Goal: Task Accomplishment & Management: Manage account settings

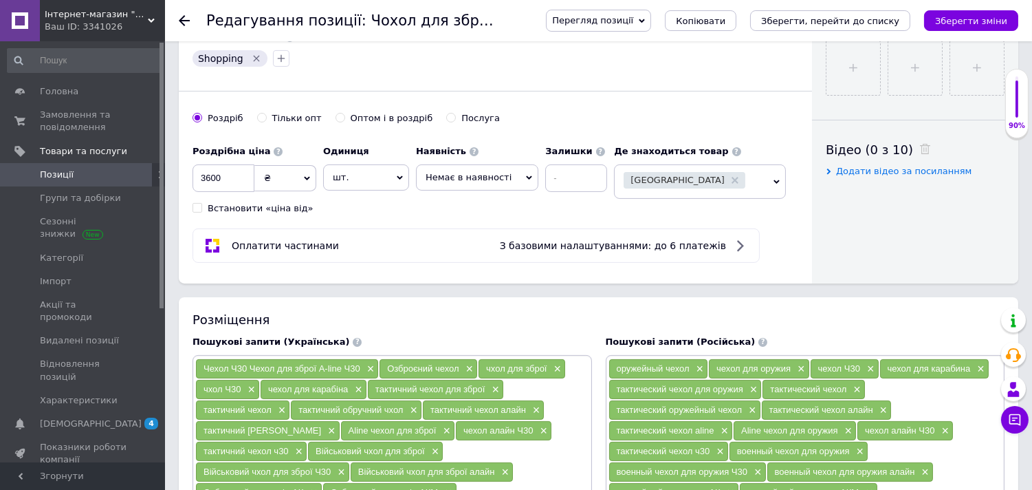
scroll to position [229, 0]
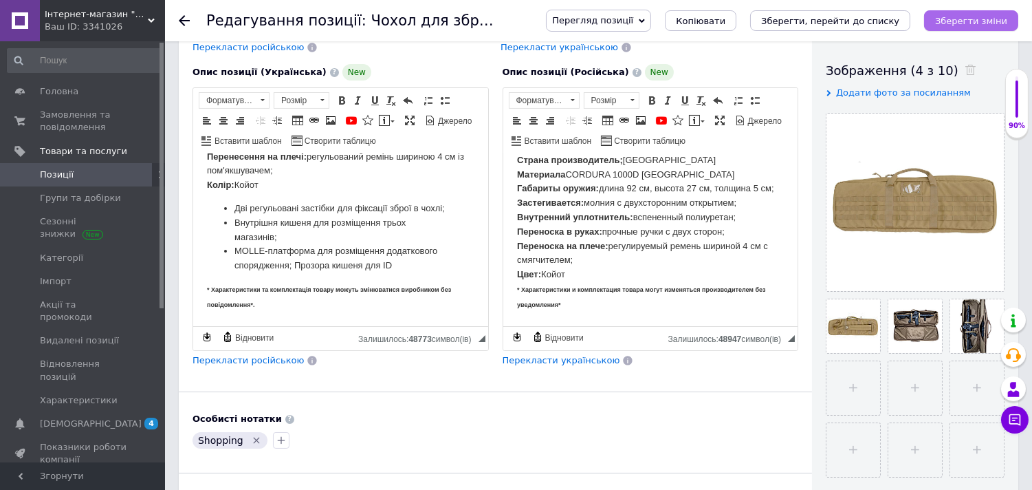
click at [973, 24] on icon "Зберегти зміни" at bounding box center [971, 21] width 72 height 10
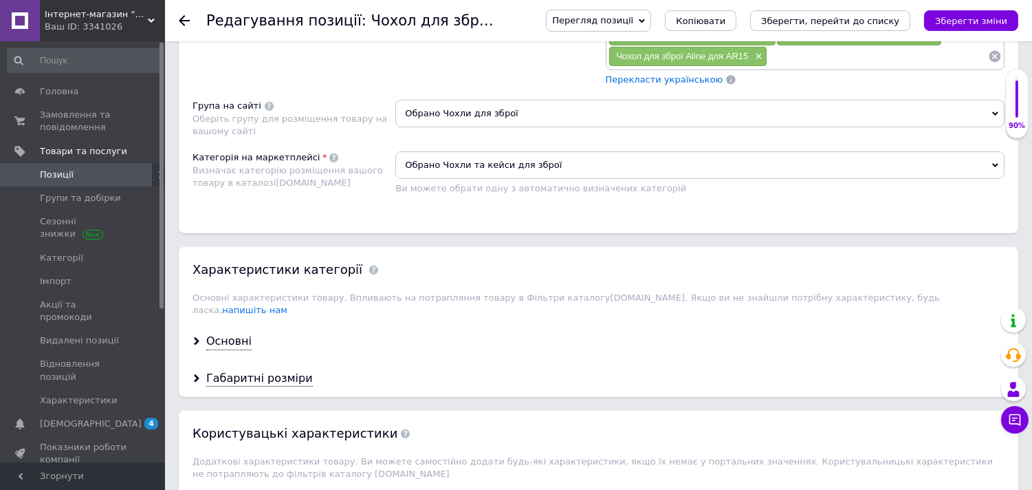
scroll to position [993, 0]
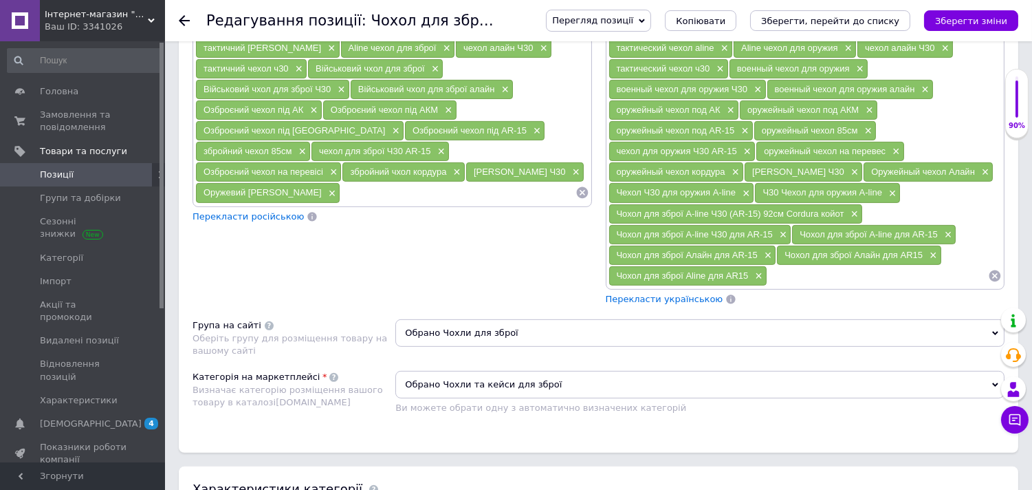
click at [342, 203] on input at bounding box center [457, 192] width 234 height 21
type input "збройовий чохол"
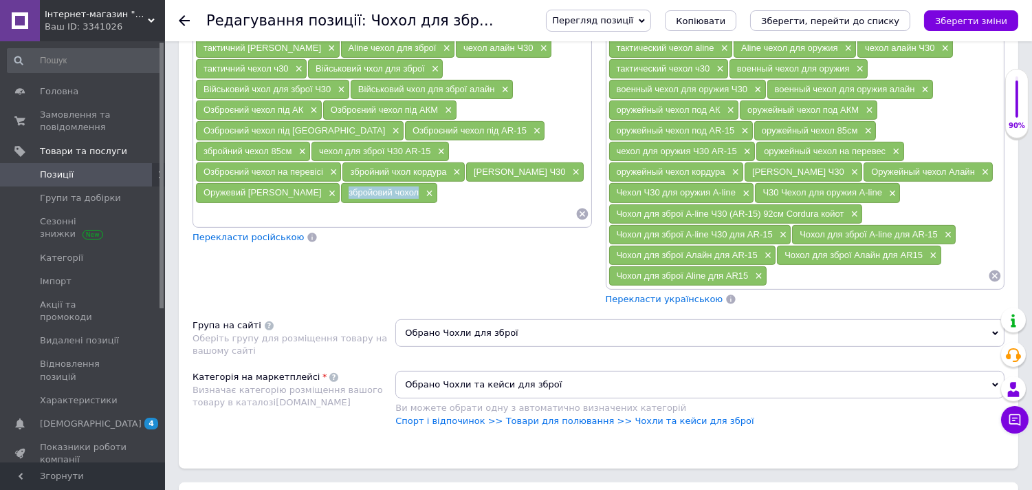
drag, startPoint x: 327, startPoint y: 250, endPoint x: 375, endPoint y: 251, distance: 47.5
click at [397, 202] on div "збройовий чохол ×" at bounding box center [389, 192] width 96 height 19
copy span "збройовий чохол"
click at [305, 224] on input at bounding box center [385, 214] width 380 height 21
paste input "збройовий чохол"
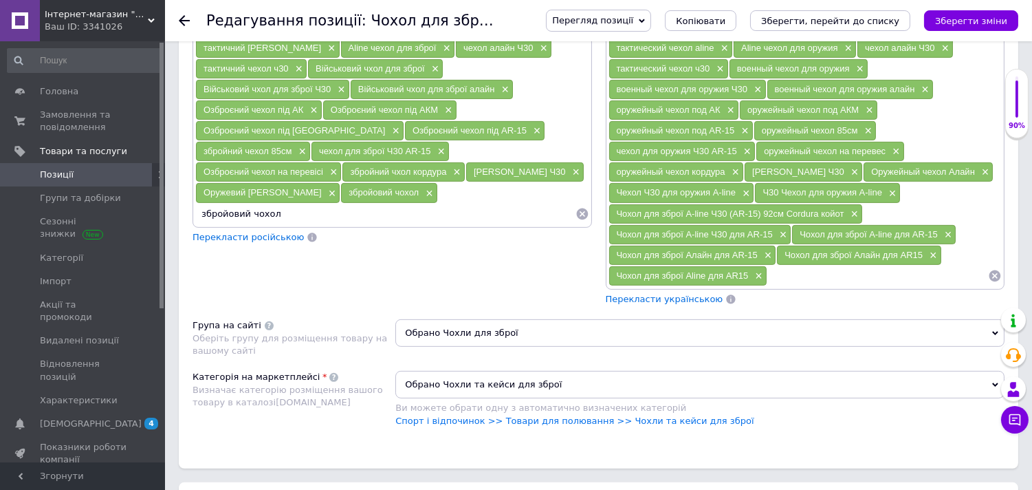
drag, startPoint x: 418, startPoint y: 188, endPoint x: 457, endPoint y: 190, distance: 39.3
click at [457, 140] on div "Озброєний чехол під AR-15 ×" at bounding box center [475, 130] width 140 height 19
copy span "під AR-15"
click at [314, 224] on input "збройовий чохол" at bounding box center [385, 214] width 380 height 21
paste input "під AR-15"
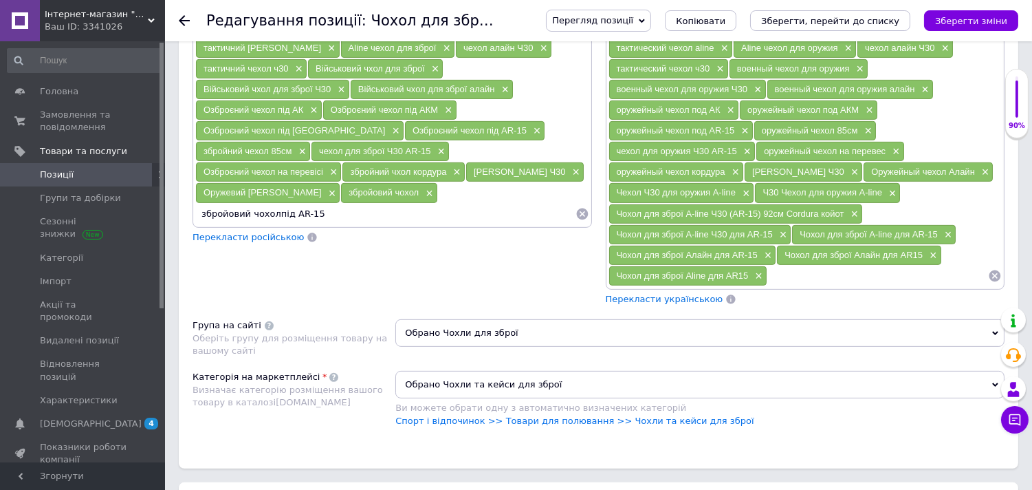
click at [273, 224] on input "збройовий чохолпід AR-15" at bounding box center [385, 214] width 380 height 21
type input "збройовий чохол під AR-15"
click at [530, 137] on span "×" at bounding box center [535, 131] width 11 height 12
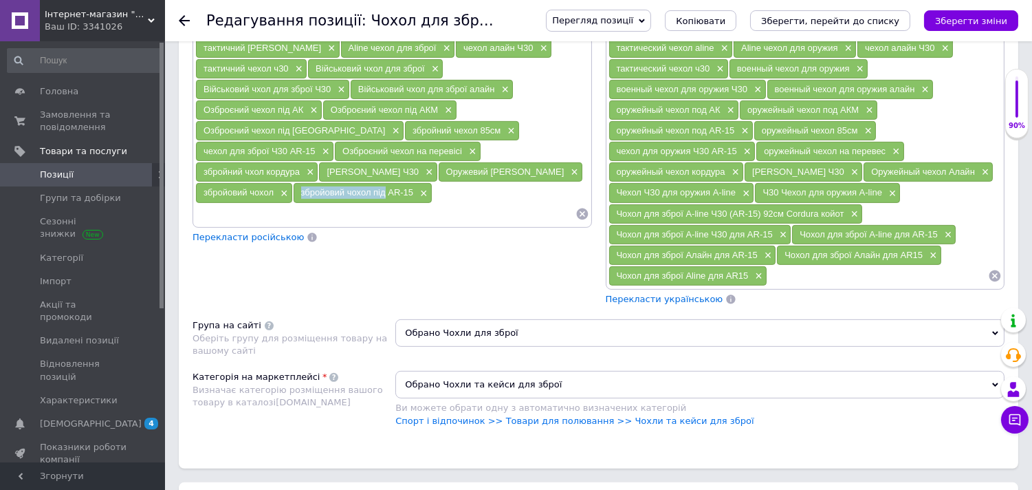
drag, startPoint x: 299, startPoint y: 252, endPoint x: 384, endPoint y: 253, distance: 84.6
click at [384, 202] on div "збройовий чохол під AR-15 ×" at bounding box center [363, 192] width 138 height 19
copy span "збройовий чохол під"
click at [309, 224] on input at bounding box center [385, 214] width 380 height 21
paste input "збройовий чохол під"
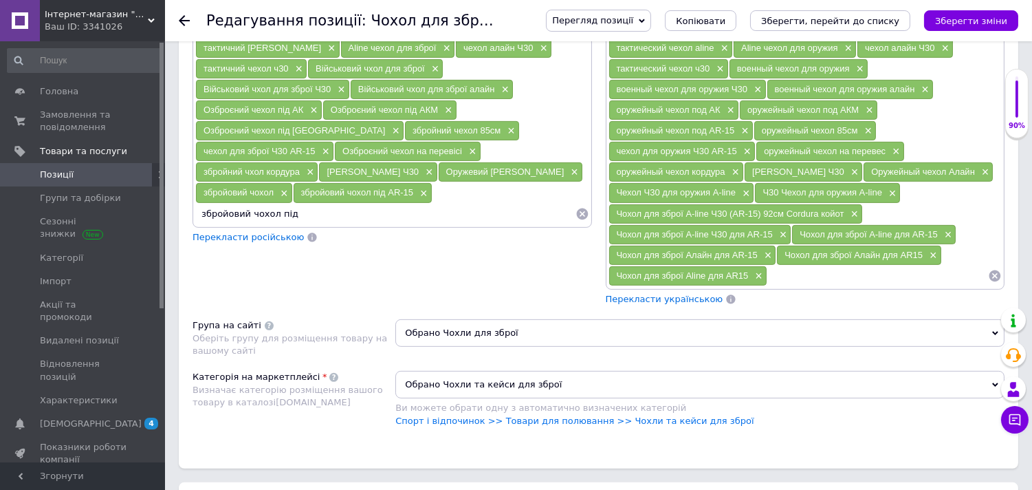
click at [424, 115] on span "Озброєний чехол під АКМ" at bounding box center [384, 110] width 107 height 10
copy span "АКМ"
click at [338, 224] on input "збройовий чохол під" at bounding box center [385, 214] width 380 height 21
paste input "АКМ"
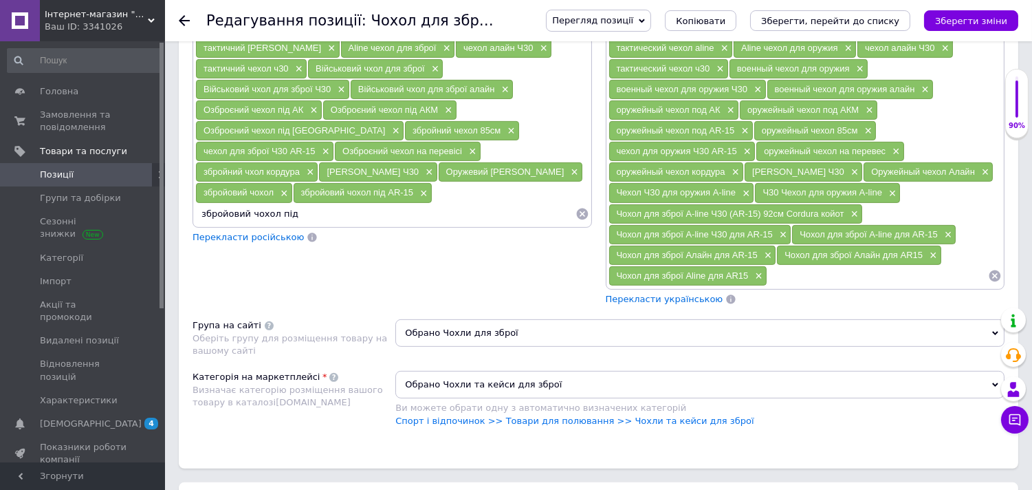
type input "збройовий чохол під АКМ"
click at [450, 116] on span "×" at bounding box center [446, 111] width 11 height 12
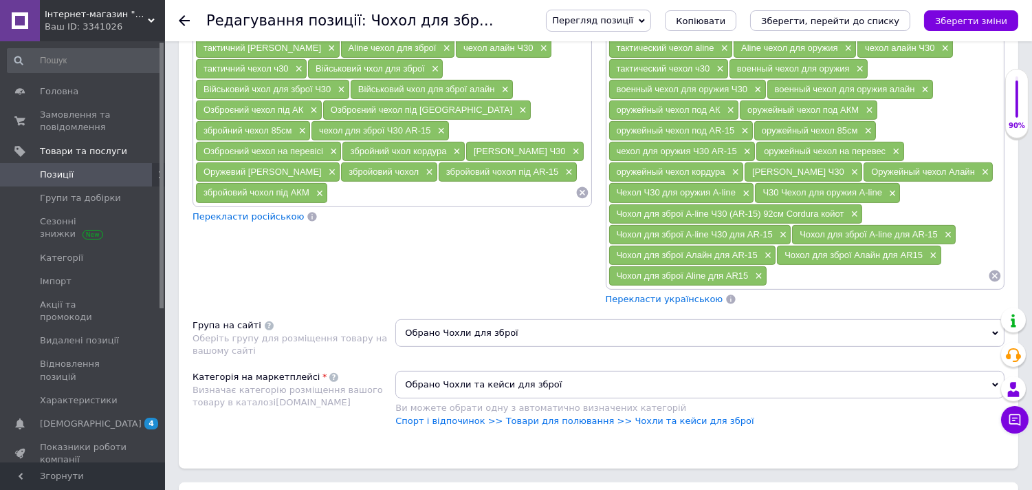
drag, startPoint x: 366, startPoint y: 146, endPoint x: 468, endPoint y: 146, distance: 101.8
click at [493, 94] on span "Військовий чхол для зброї алайн" at bounding box center [426, 89] width 137 height 10
copy span "Військовий чхол для зброї алайн"
click at [328, 203] on input at bounding box center [451, 192] width 247 height 21
paste input "Військовий чхол для зброї алайн"
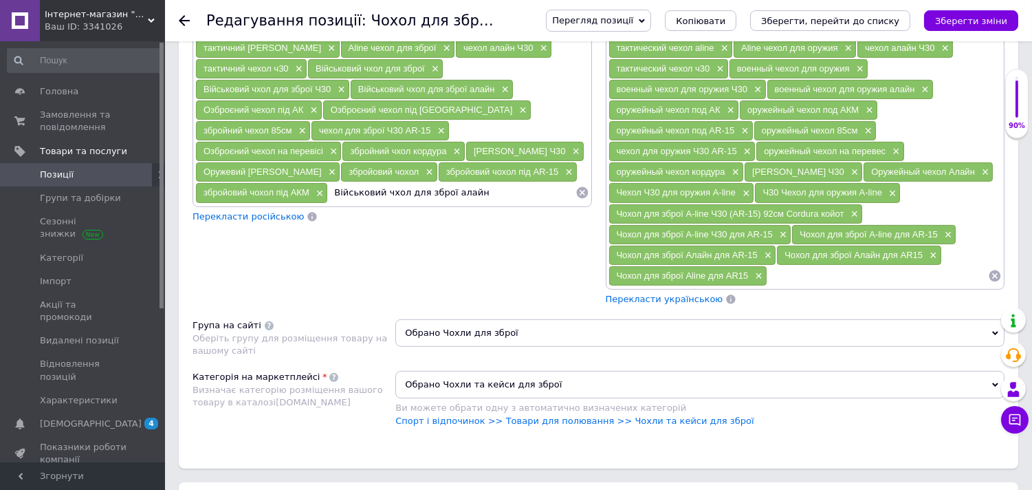
click at [328, 203] on input "Військовий чхол для зброї алайн" at bounding box center [451, 192] width 247 height 21
type input "Військовий чохол для зброї алайн"
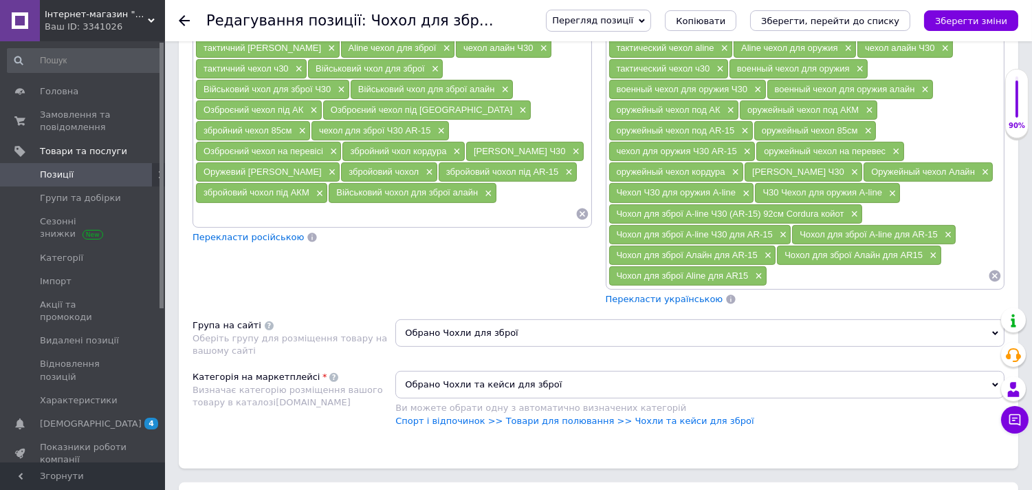
click at [503, 96] on span "×" at bounding box center [503, 90] width 11 height 12
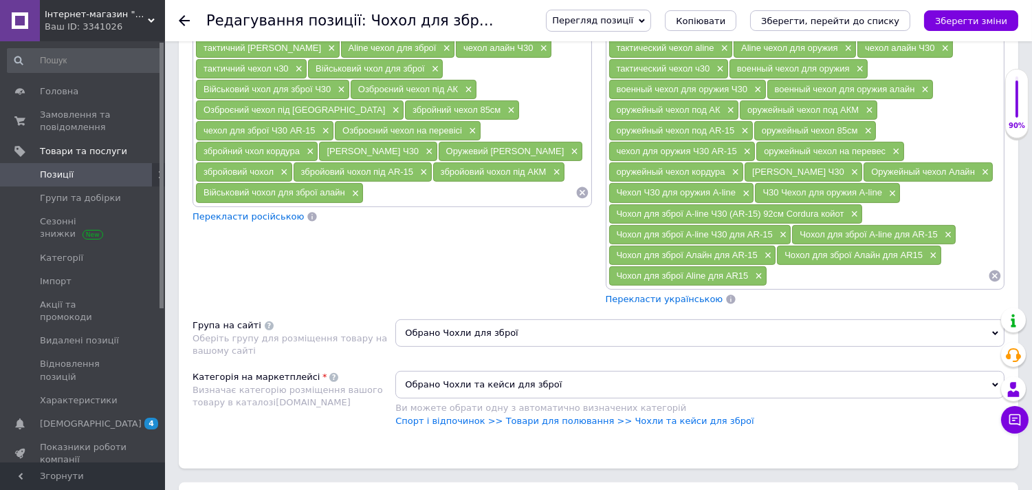
drag, startPoint x: 316, startPoint y: 124, endPoint x: 424, endPoint y: 120, distance: 108.0
click at [424, 78] on div "Військовий чхол для зброї ×" at bounding box center [375, 68] width 135 height 19
copy span "Військовий чхол для зброї"
click at [380, 203] on input at bounding box center [469, 192] width 211 height 21
paste input "Військовий чхол для зброї"
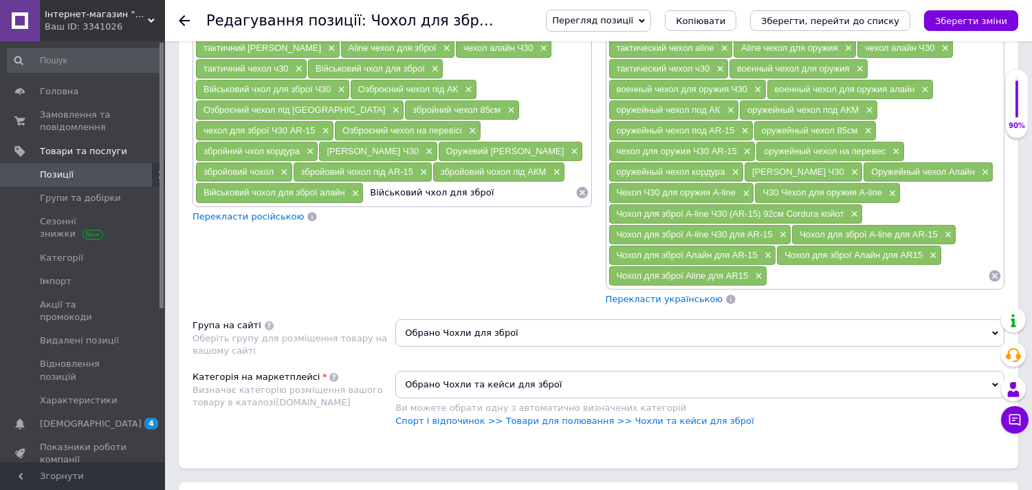
click at [421, 203] on input "Військовий чхол для зброї" at bounding box center [469, 192] width 211 height 21
drag, startPoint x: 424, startPoint y: 252, endPoint x: 431, endPoint y: 275, distance: 24.6
click at [424, 203] on input "Військовий чхол для зброї" at bounding box center [469, 192] width 211 height 21
type input "Військовий чохол для зброї"
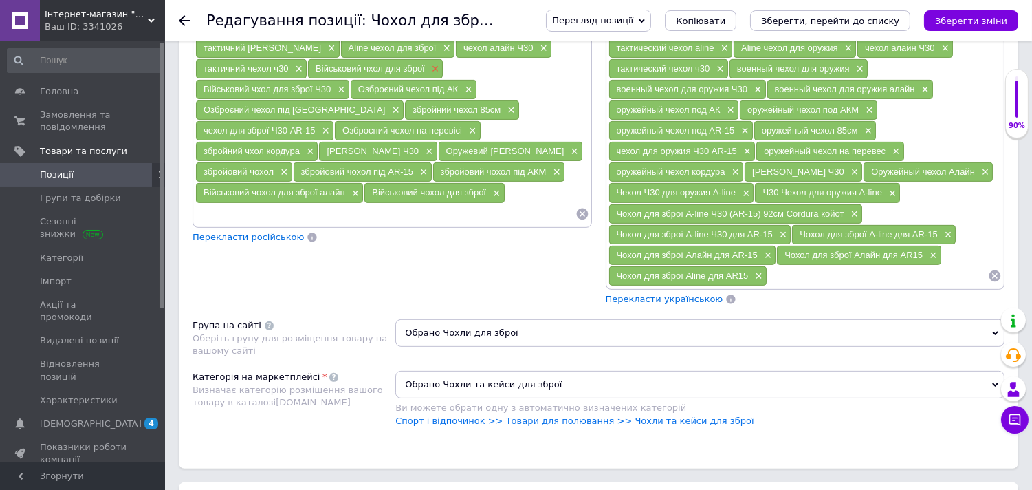
click at [436, 75] on span "×" at bounding box center [433, 69] width 11 height 12
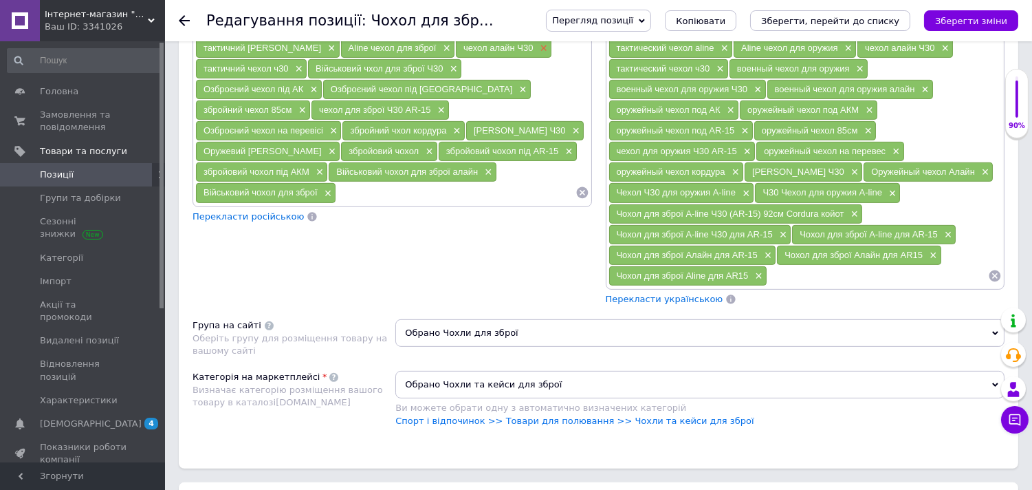
drag, startPoint x: 435, startPoint y: 104, endPoint x: 507, endPoint y: 105, distance: 72.2
click at [507, 58] on div "чехол алайн Ч30 ×" at bounding box center [504, 48] width 96 height 19
drag, startPoint x: 315, startPoint y: 120, endPoint x: 437, endPoint y: 121, distance: 121.7
click at [441, 78] on div "Військовий чхол для зброї Ч30 ×" at bounding box center [384, 68] width 153 height 19
copy span "Військовий чхол для зброї Ч30"
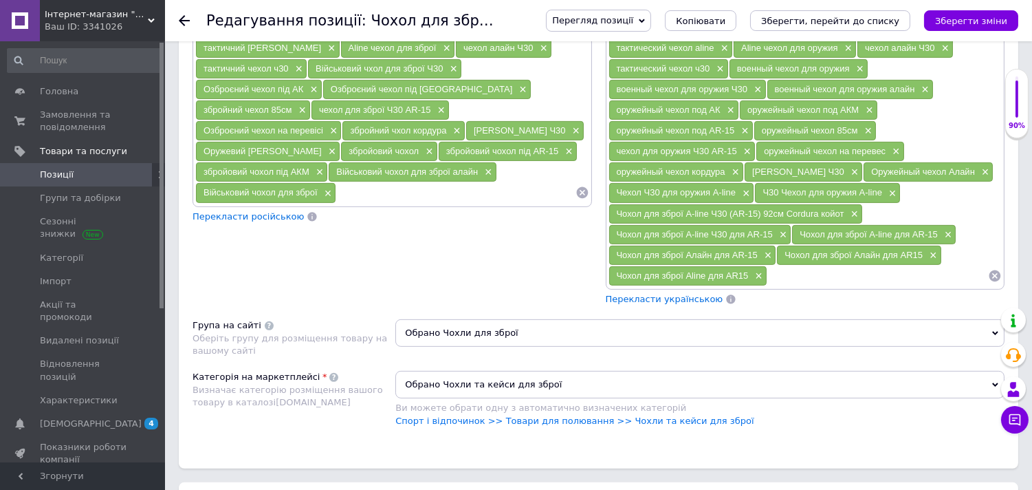
click at [336, 203] on input at bounding box center [455, 192] width 239 height 21
paste input "Військовий чхол для зброї Ч30"
click at [336, 203] on input "Військовий чхол для зброї Ч30" at bounding box center [455, 192] width 239 height 21
type input "Військовий чохол для зброї Ч30"
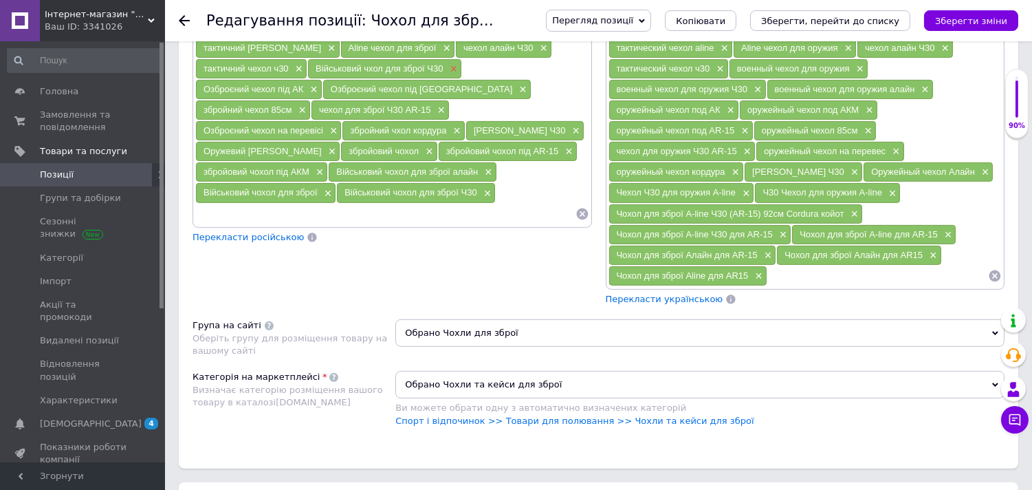
click at [452, 75] on span "×" at bounding box center [452, 69] width 11 height 12
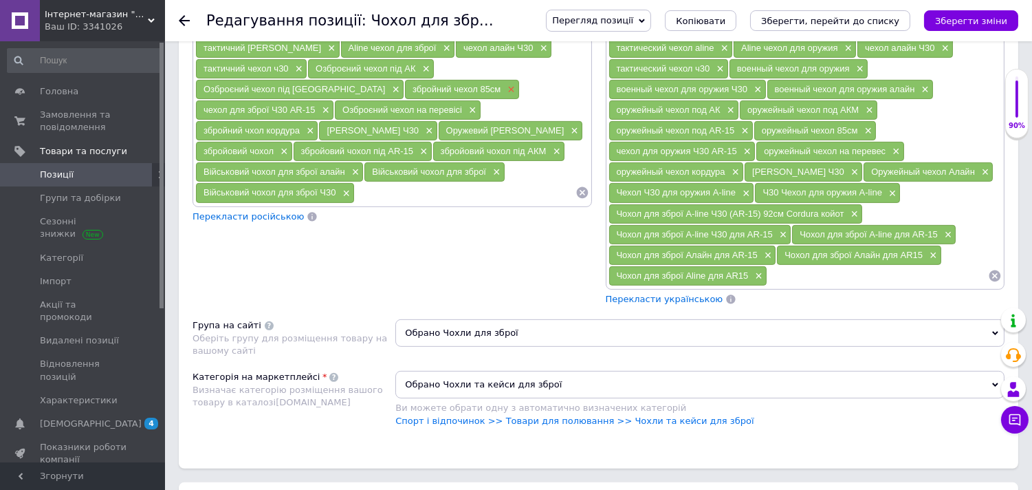
click at [504, 96] on span "×" at bounding box center [509, 90] width 11 height 12
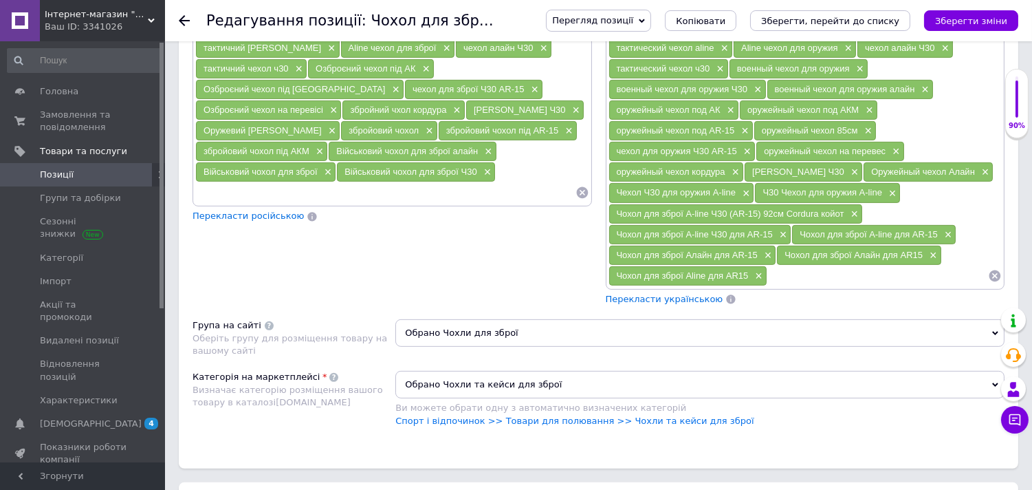
drag, startPoint x: 202, startPoint y: 126, endPoint x: 287, endPoint y: 122, distance: 85.3
click at [287, 78] on div "тактичний чехол ч30 ×" at bounding box center [251, 68] width 111 height 19
copy span "тактичний чехол ч30"
click at [367, 203] on input at bounding box center [385, 192] width 380 height 21
paste input "тактичний чехол ч30"
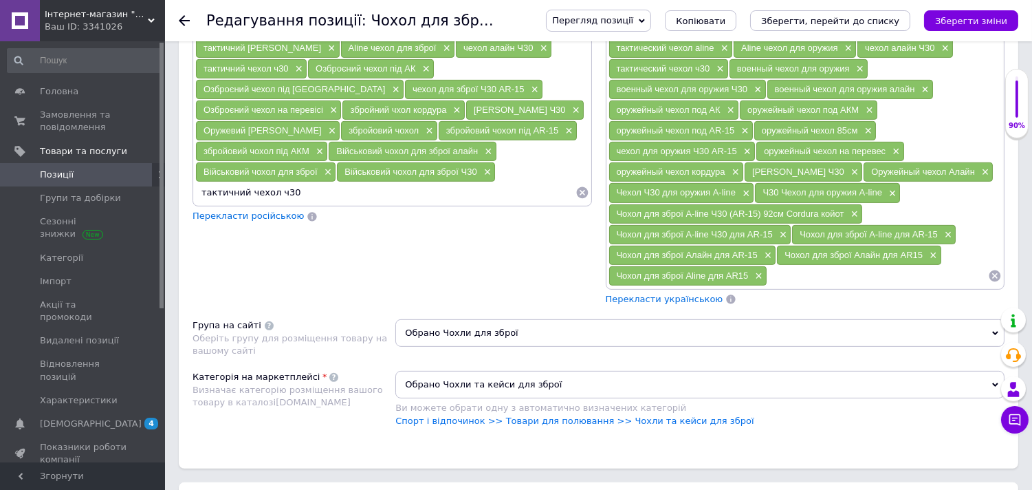
click at [415, 203] on input "тактичний чехол ч30" at bounding box center [385, 192] width 380 height 21
type input "тактичний чохол ч30"
click at [298, 75] on span "×" at bounding box center [297, 69] width 11 height 12
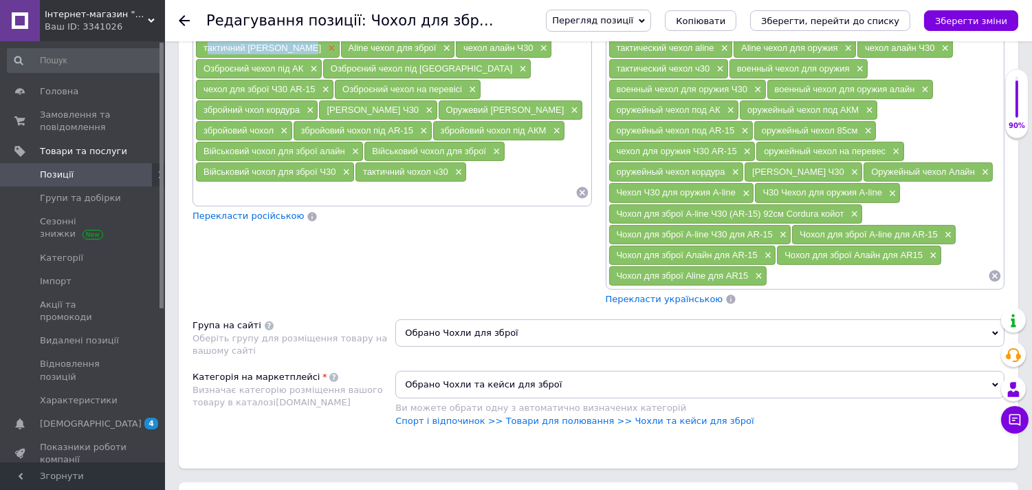
drag, startPoint x: 202, startPoint y: 104, endPoint x: 303, endPoint y: 98, distance: 100.5
click at [303, 58] on div "тактичний чехол aline ×" at bounding box center [268, 48] width 144 height 19
copy span "тактичний [PERSON_NAME]"
click at [413, 203] on input at bounding box center [385, 192] width 380 height 21
paste input "тактичний [PERSON_NAME]"
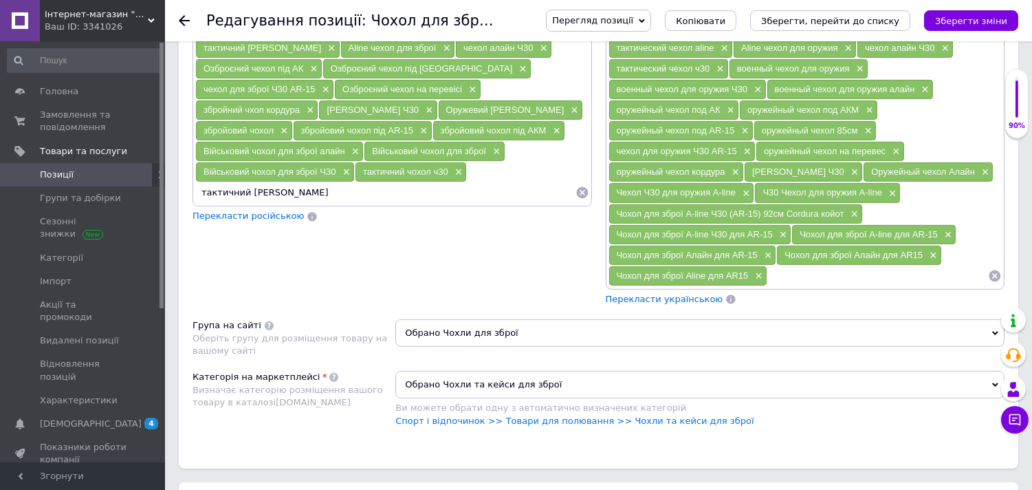
click at [256, 203] on input "тактичний [PERSON_NAME]" at bounding box center [385, 192] width 380 height 21
type input "тактичний [PERSON_NAME]"
click at [325, 54] on span "×" at bounding box center [330, 49] width 11 height 12
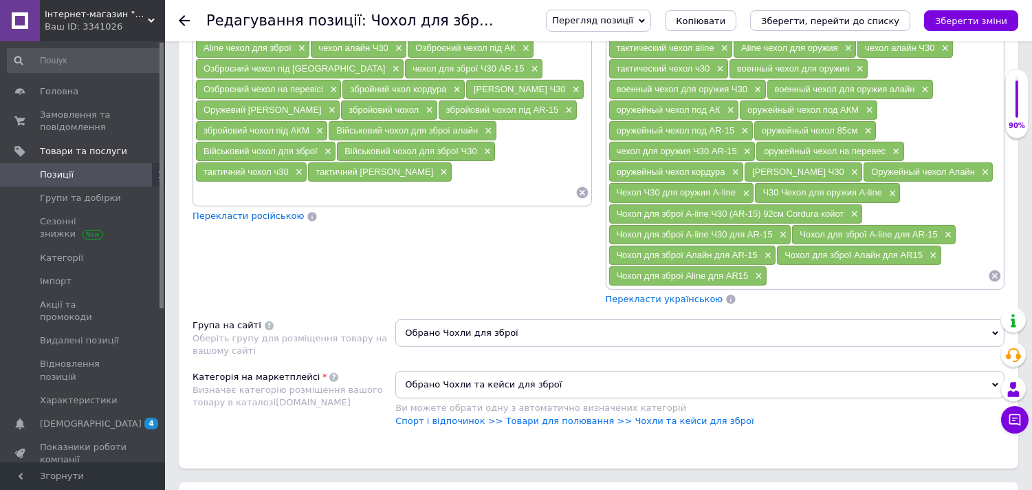
drag, startPoint x: 205, startPoint y: 83, endPoint x: 272, endPoint y: 83, distance: 67.4
click at [272, 37] on div "тактичний чехол ×" at bounding box center [243, 27] width 94 height 19
copy span "тактичний чехол"
click at [276, 203] on input at bounding box center [385, 192] width 380 height 21
paste input "тактичний чехол"
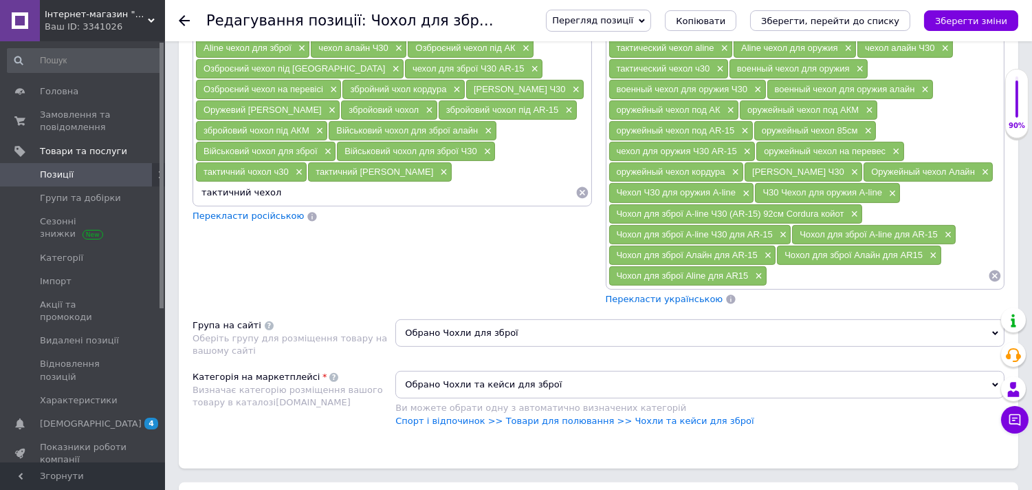
click at [252, 203] on input "тактичний чехол" at bounding box center [385, 192] width 380 height 21
click at [255, 203] on input "тактичний чехол" at bounding box center [385, 192] width 380 height 21
type input "тактичний чохол"
click at [282, 34] on span "×" at bounding box center [280, 28] width 11 height 12
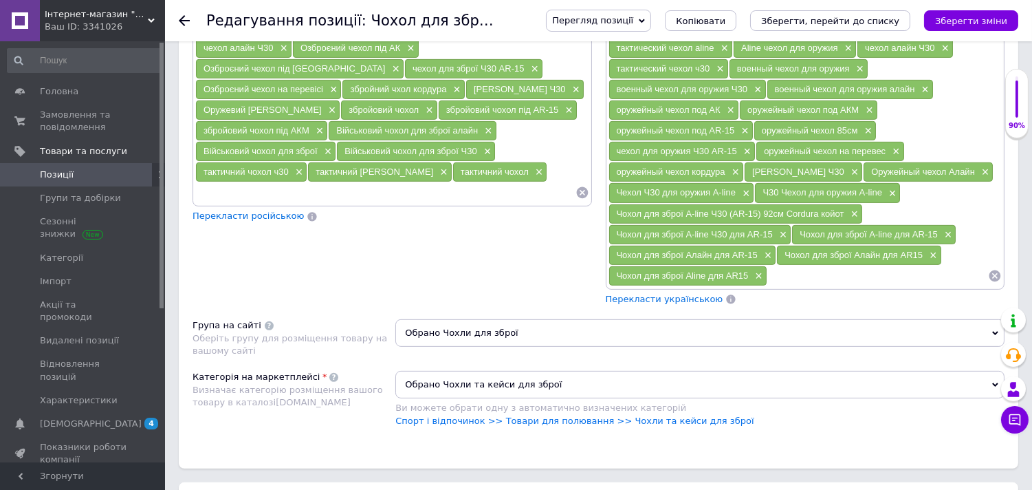
drag, startPoint x: 217, startPoint y: 63, endPoint x: 241, endPoint y: 52, distance: 26.5
click at [241, 17] on div "чхол Ч30 ×" at bounding box center [227, 6] width 63 height 19
click at [329, 203] on input at bounding box center [385, 192] width 380 height 21
paste input "чхол Ч30"
click at [301, 203] on input "чхол Ч30" at bounding box center [385, 192] width 380 height 21
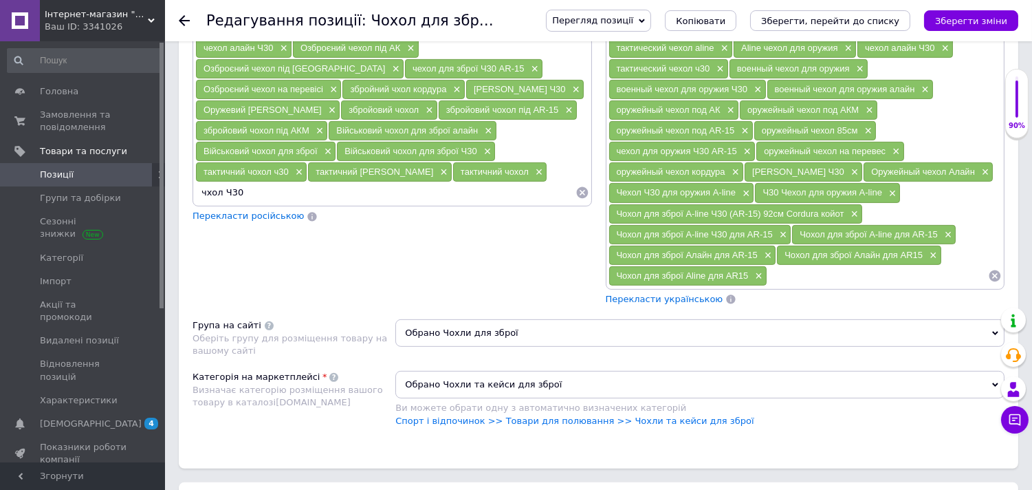
type input "чохол Ч30"
click at [252, 13] on span "×" at bounding box center [249, 7] width 11 height 12
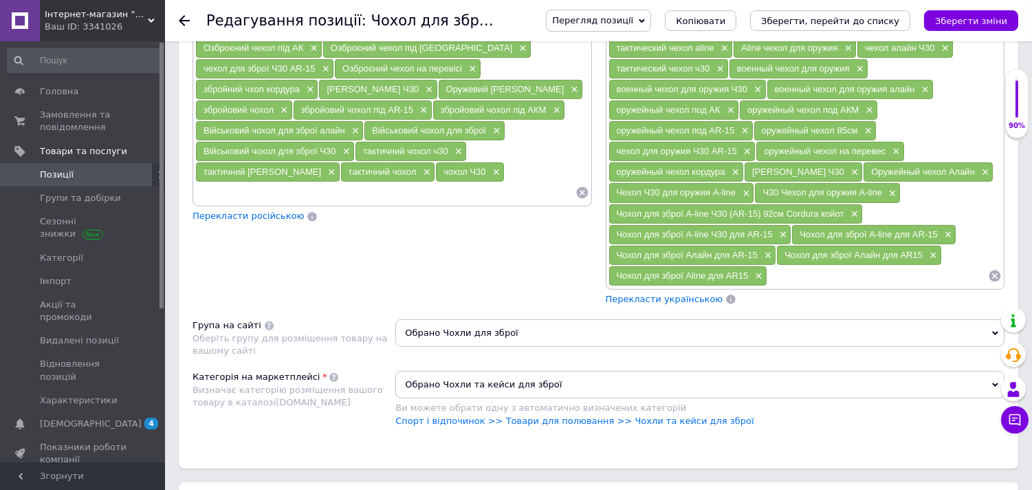
drag, startPoint x: 221, startPoint y: 78, endPoint x: 283, endPoint y: 87, distance: 61.9
click at [300, 37] on div "тактичний чехол алайн ×" at bounding box center [256, 27] width 121 height 19
click at [306, 34] on span "×" at bounding box center [308, 28] width 11 height 12
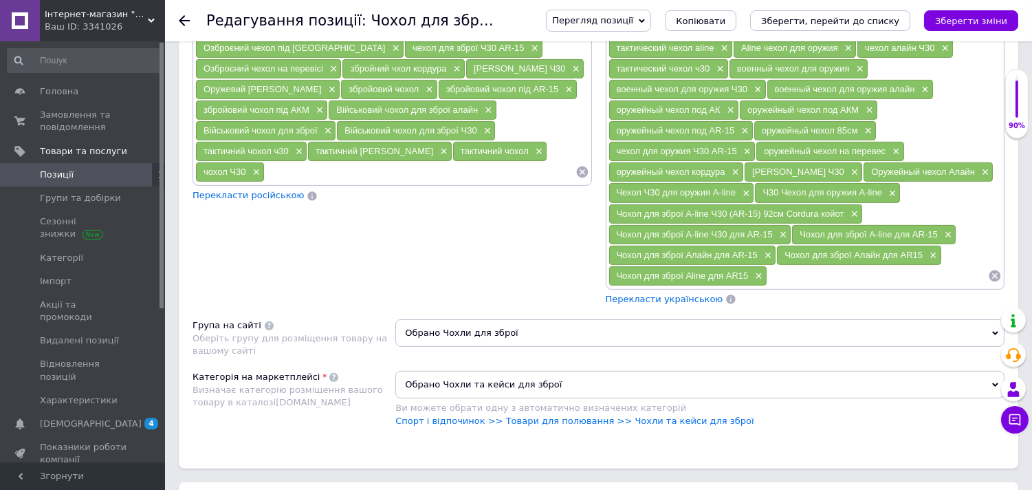
drag, startPoint x: 332, startPoint y: 84, endPoint x: 388, endPoint y: 81, distance: 56.4
click at [388, 37] on div "чехол алайн Ч30 ×" at bounding box center [359, 27] width 96 height 19
click at [338, 182] on input at bounding box center [420, 172] width 311 height 21
paste input "чехол алайн Ч30"
click at [281, 182] on input "чехол алайн Ч30" at bounding box center [420, 172] width 311 height 21
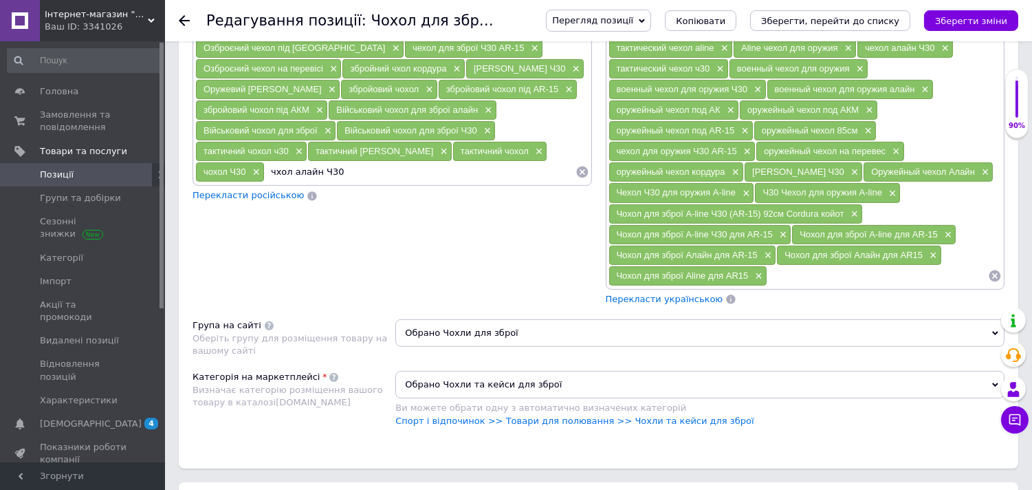
type input "чохол алайн Ч30"
click at [394, 34] on span "×" at bounding box center [397, 28] width 11 height 12
drag, startPoint x: 441, startPoint y: 143, endPoint x: 538, endPoint y: 144, distance: 96.9
click at [309, 115] on span "збройовий чохол під АКМ" at bounding box center [257, 110] width 106 height 10
click at [362, 182] on input at bounding box center [468, 172] width 213 height 21
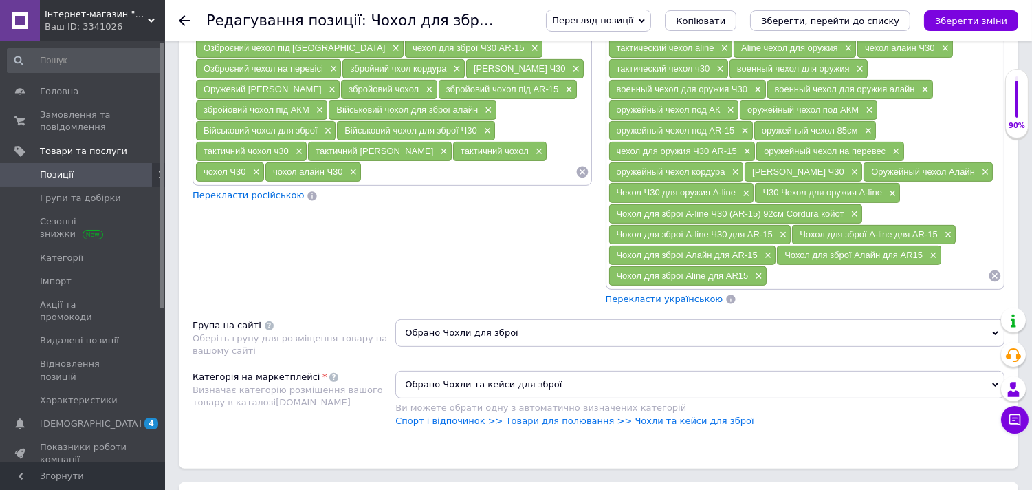
paste input "збройовий чохол під [GEOGRAPHIC_DATA]"
type input "збройовий чохол під [GEOGRAPHIC_DATA]"
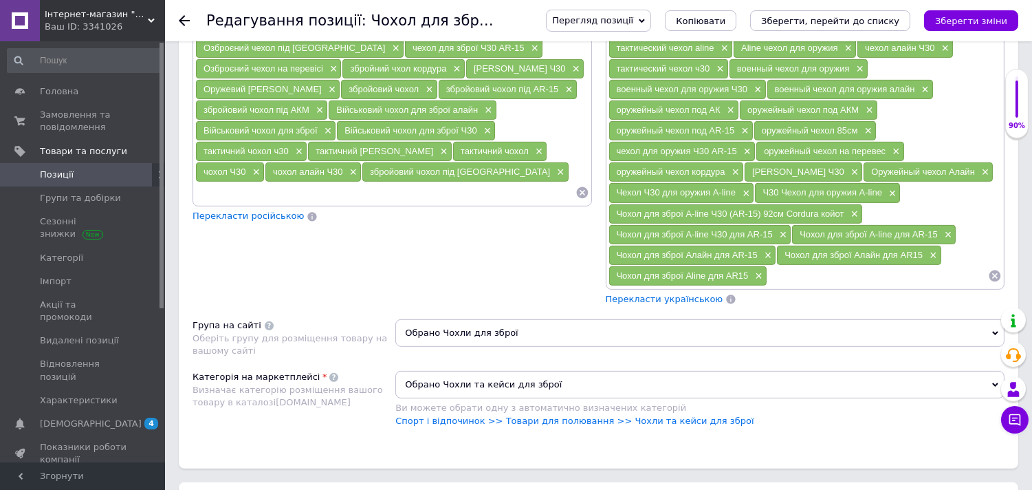
click at [424, 34] on span "×" at bounding box center [427, 28] width 11 height 12
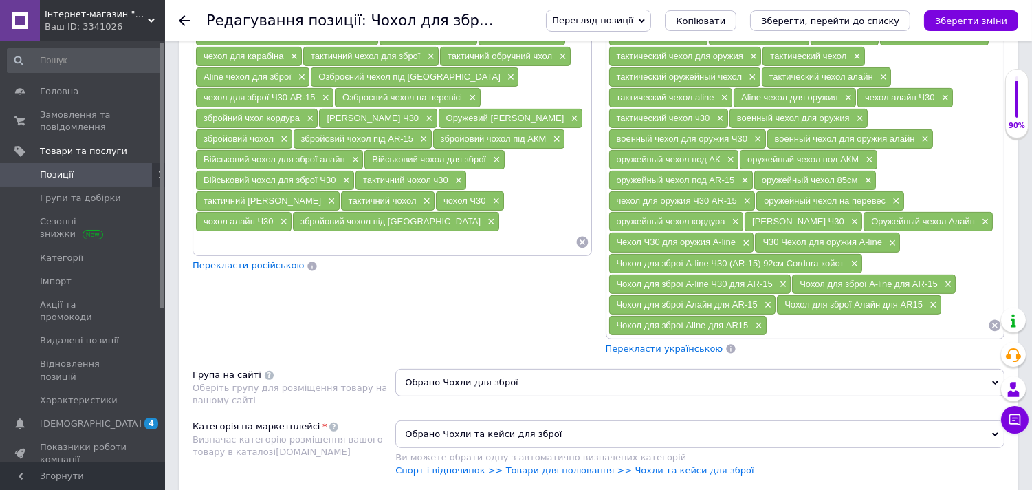
scroll to position [916, 0]
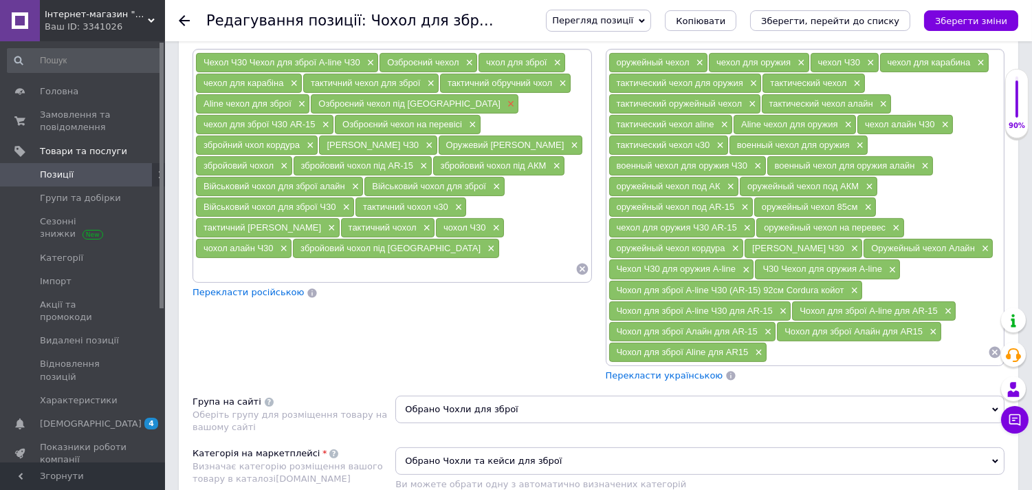
click at [504, 110] on span "×" at bounding box center [509, 104] width 11 height 12
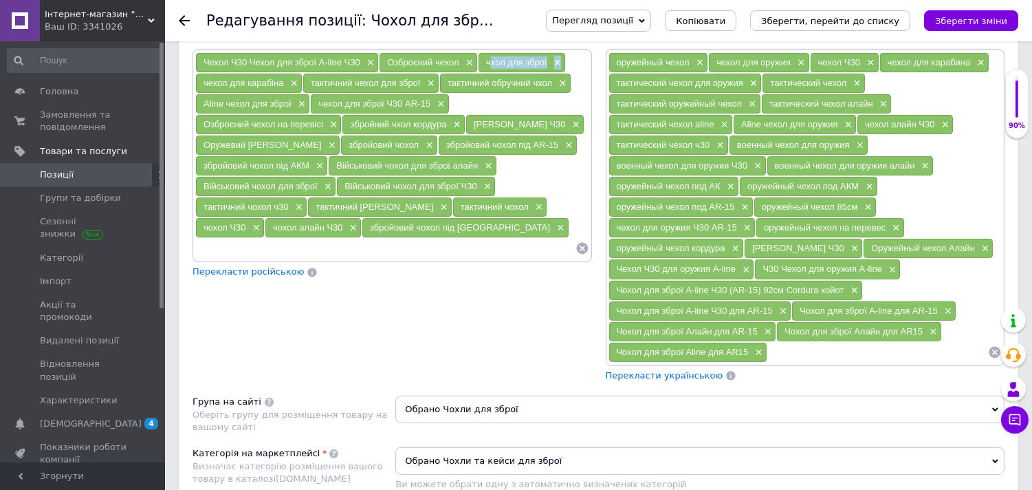
drag, startPoint x: 488, startPoint y: 115, endPoint x: 571, endPoint y: 115, distance: 82.5
click at [571, 115] on div "Чехол Ч30 Чехол для зброї A-line Ч30 × Озброєний чехол × чхол для зброї × чехол…" at bounding box center [392, 155] width 394 height 207
click at [434, 259] on input at bounding box center [385, 248] width 380 height 21
paste input "чхол для зброї×"
click at [206, 259] on input "чхол для зброї×" at bounding box center [385, 248] width 380 height 21
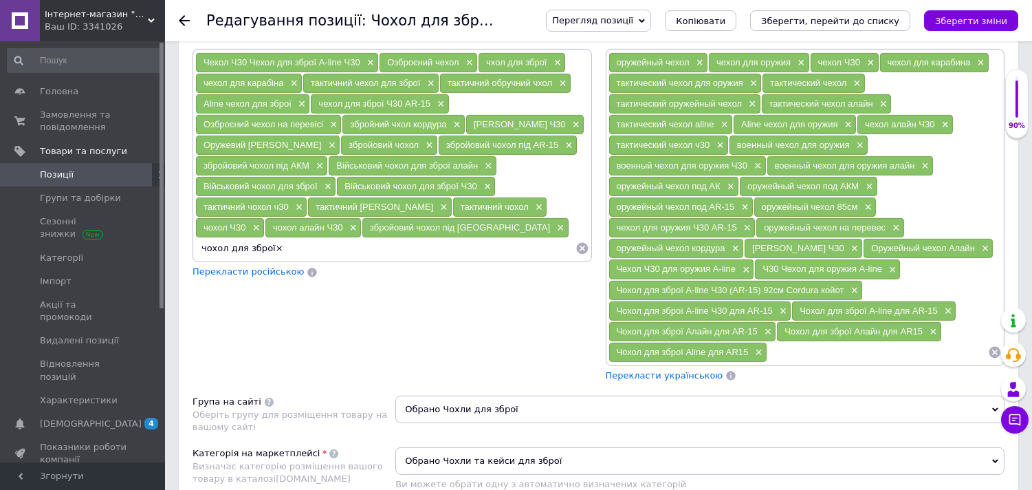
click at [373, 259] on input "чохол для зброї×" at bounding box center [385, 248] width 380 height 21
type input "чохол для зброї"
click at [560, 69] on span "×" at bounding box center [556, 63] width 11 height 12
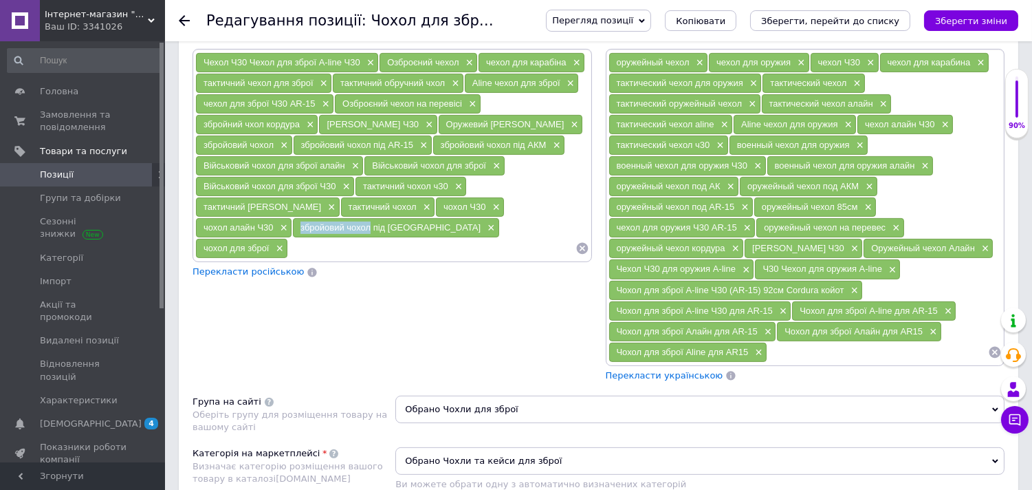
drag, startPoint x: 463, startPoint y: 263, endPoint x: 537, endPoint y: 265, distance: 73.6
click at [499, 237] on div "збройовий чохол під АК ×" at bounding box center [396, 227] width 206 height 19
click at [408, 259] on input at bounding box center [431, 248] width 287 height 21
paste input "збройовий чохол"
type input "збройовий чохол"
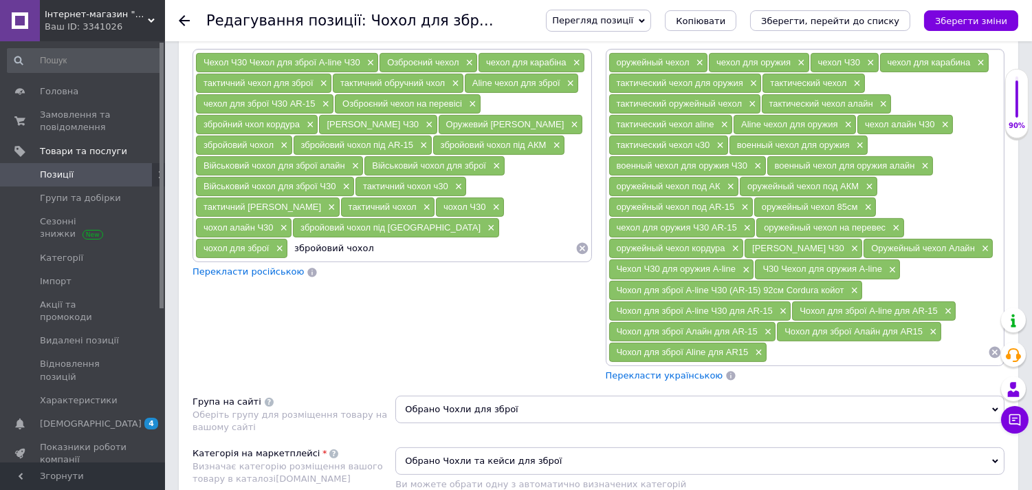
click at [362, 259] on input "збройовий чохол" at bounding box center [431, 248] width 287 height 21
click at [464, 69] on span "×" at bounding box center [468, 63] width 11 height 12
drag, startPoint x: 439, startPoint y: 121, endPoint x: 472, endPoint y: 120, distance: 33.0
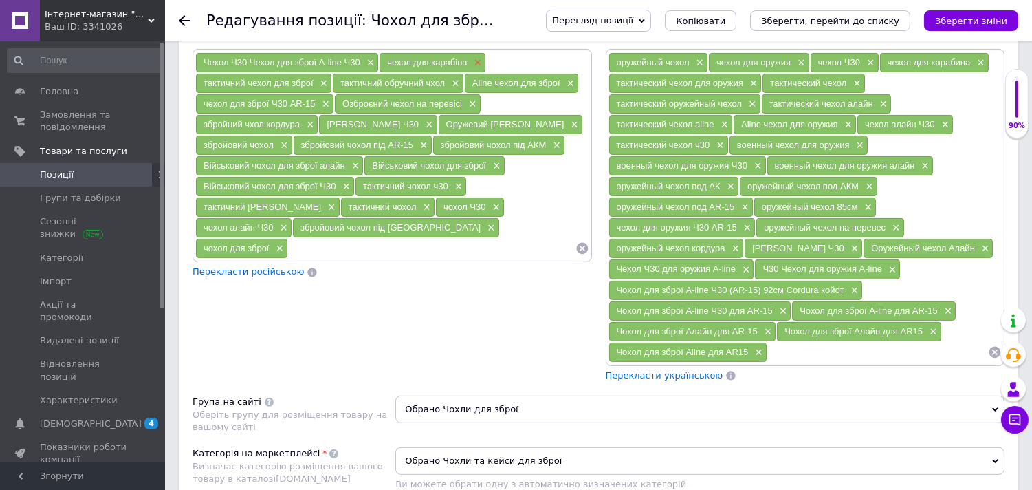
click at [472, 72] on div "чехол для карабіна ×" at bounding box center [433, 62] width 106 height 19
click at [359, 259] on input at bounding box center [431, 248] width 287 height 21
paste input "чехол для карабіна"
click at [300, 259] on input "чехол для карабіна" at bounding box center [431, 248] width 287 height 21
type input "чохол для карабіна"
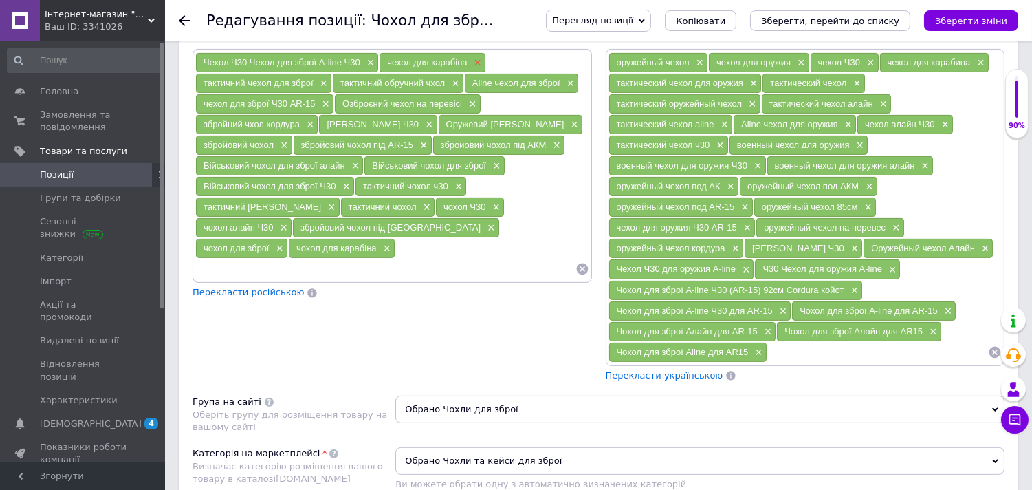
click at [475, 69] on span "×" at bounding box center [476, 63] width 11 height 12
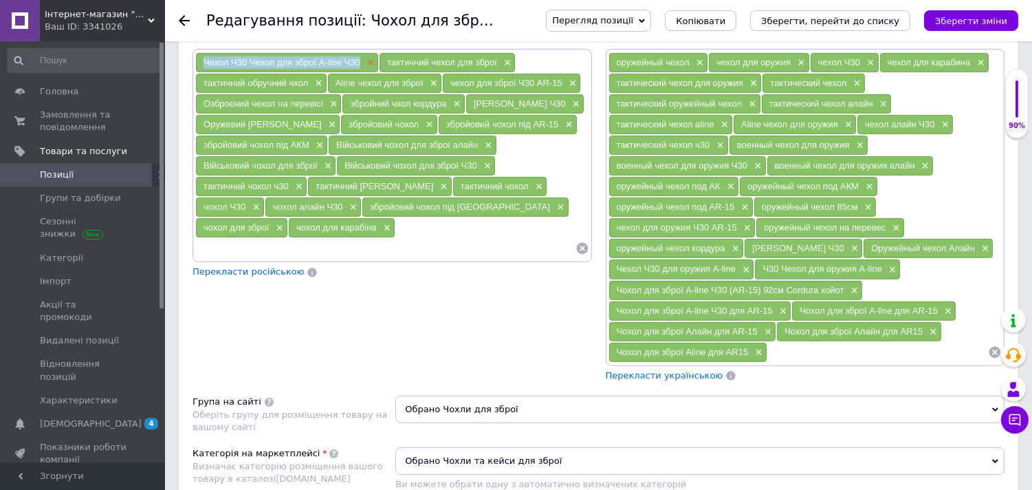
drag, startPoint x: 198, startPoint y: 115, endPoint x: 368, endPoint y: 118, distance: 169.8
click at [368, 72] on div "Чехол Ч30 Чехол для зброї A-line Ч30 ×" at bounding box center [287, 62] width 182 height 19
click at [342, 259] on input at bounding box center [385, 248] width 380 height 21
paste input "Чехол Ч30 Чехол для зброї A-line Ч30"
click at [362, 259] on input "Чехол Ч30 Чехол для зброї A-line Ч30" at bounding box center [385, 248] width 380 height 21
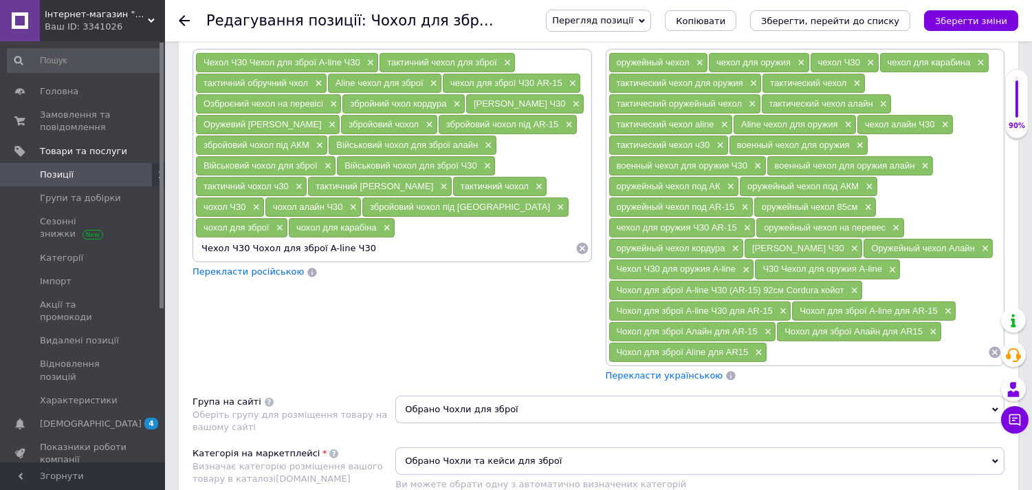
drag, startPoint x: 353, startPoint y: 280, endPoint x: 307, endPoint y: 285, distance: 46.3
click at [307, 259] on input "Чехол Ч30 Чохол для зброї A-line Ч30" at bounding box center [385, 248] width 380 height 21
type input "Чохол для зброї A-line Ч30"
click at [371, 69] on span "×" at bounding box center [369, 63] width 11 height 12
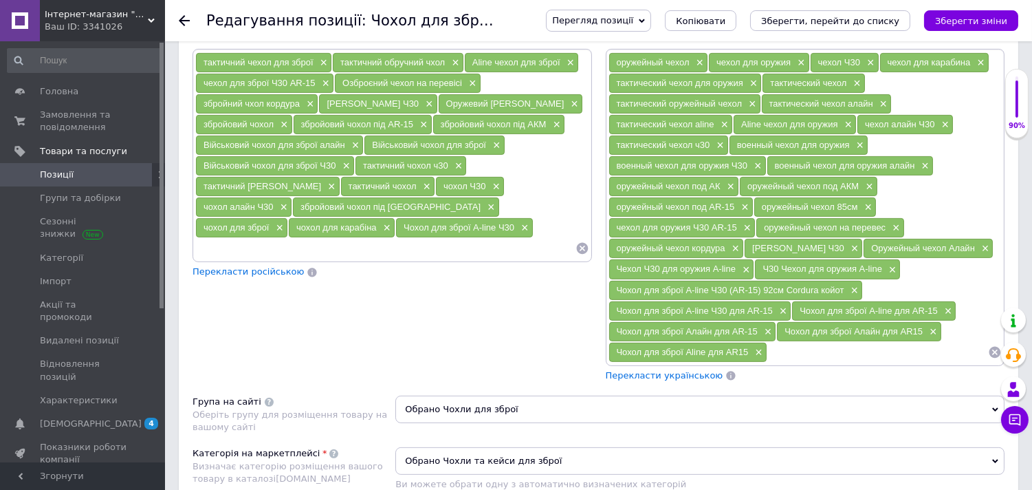
drag, startPoint x: 204, startPoint y: 114, endPoint x: 313, endPoint y: 117, distance: 109.3
click at [313, 72] on div "тактичний чехол для зброї ×" at bounding box center [263, 62] width 135 height 19
click at [289, 259] on input at bounding box center [385, 248] width 380 height 21
paste input "тактичний чехол для зброї"
click at [256, 259] on input "тактичний чехол для зброї" at bounding box center [385, 248] width 380 height 21
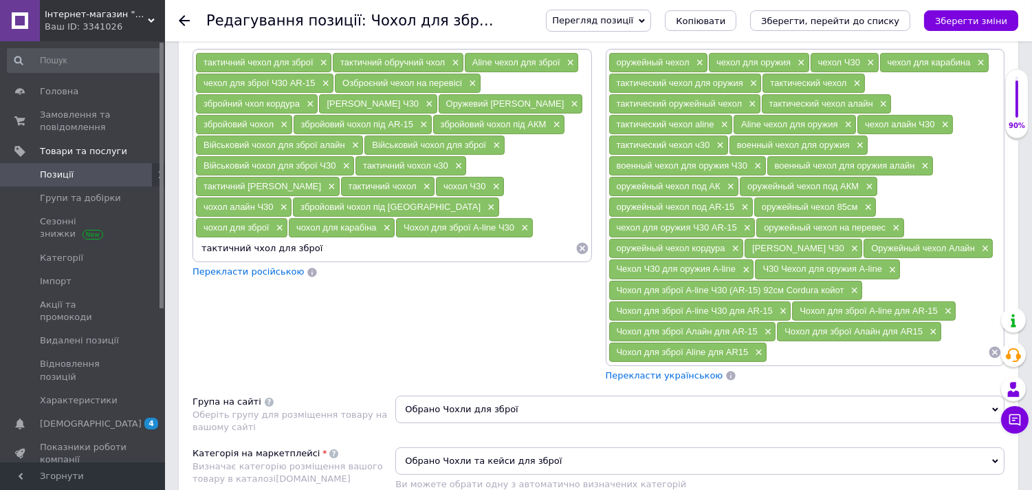
type input "тактичний чохол для зброї"
click at [325, 69] on span "×" at bounding box center [322, 63] width 11 height 12
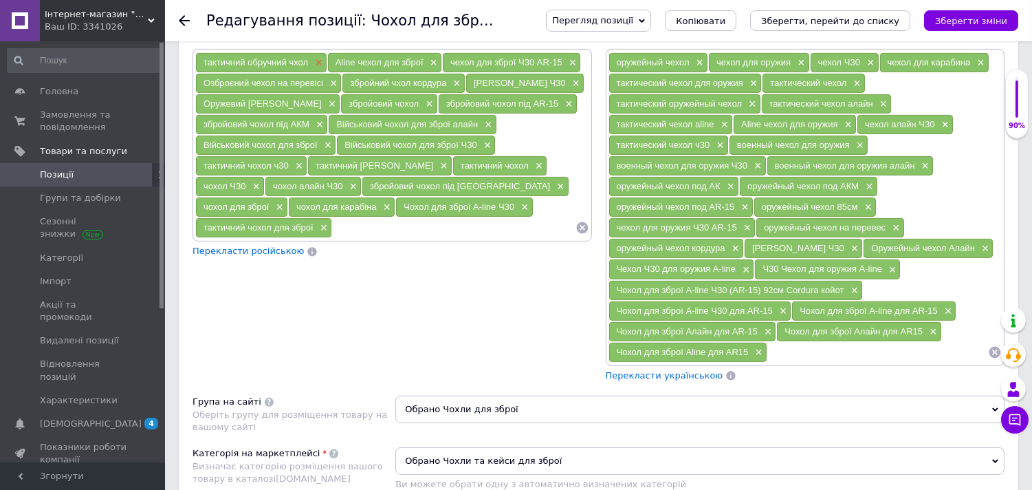
click at [322, 69] on span "×" at bounding box center [316, 63] width 11 height 12
click at [304, 69] on span "×" at bounding box center [300, 63] width 11 height 12
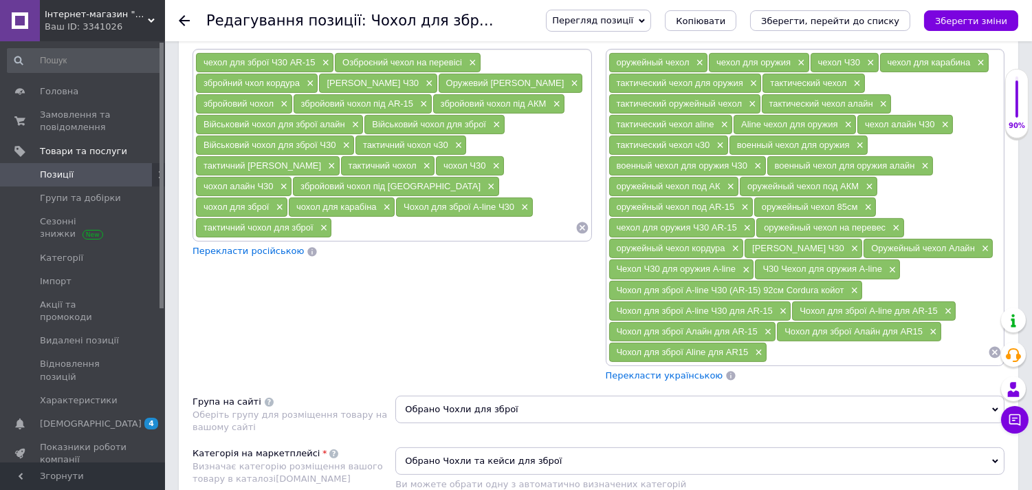
drag, startPoint x: 200, startPoint y: 113, endPoint x: 317, endPoint y: 113, distance: 116.9
click at [317, 72] on div "чехол для зброї Ч30 AR-15 ×" at bounding box center [265, 62] width 138 height 19
click at [356, 238] on input at bounding box center [453, 227] width 243 height 21
paste input "чехол для зброї Ч30 AR-15"
click at [348, 238] on input "чехол для зброї Ч30 AR-15" at bounding box center [453, 227] width 243 height 21
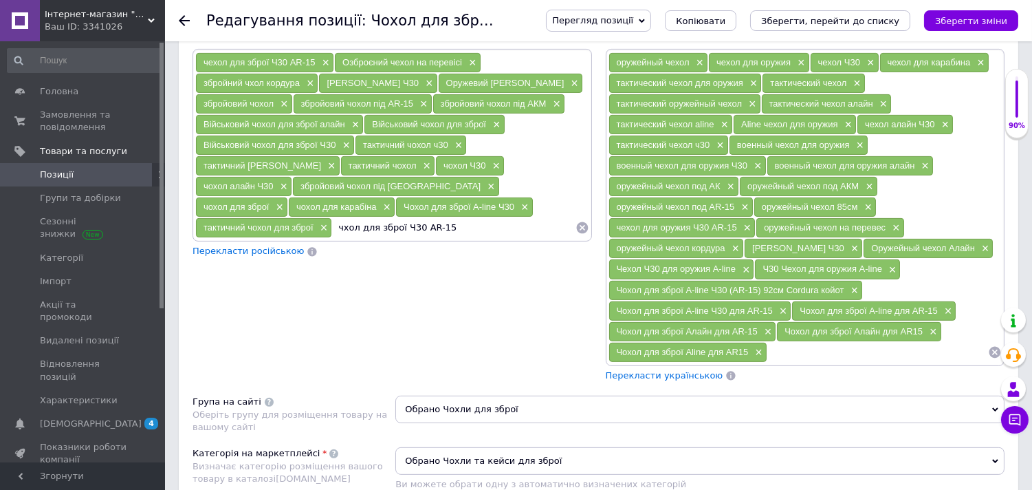
type input "чохол для зброї Ч30 AR-15"
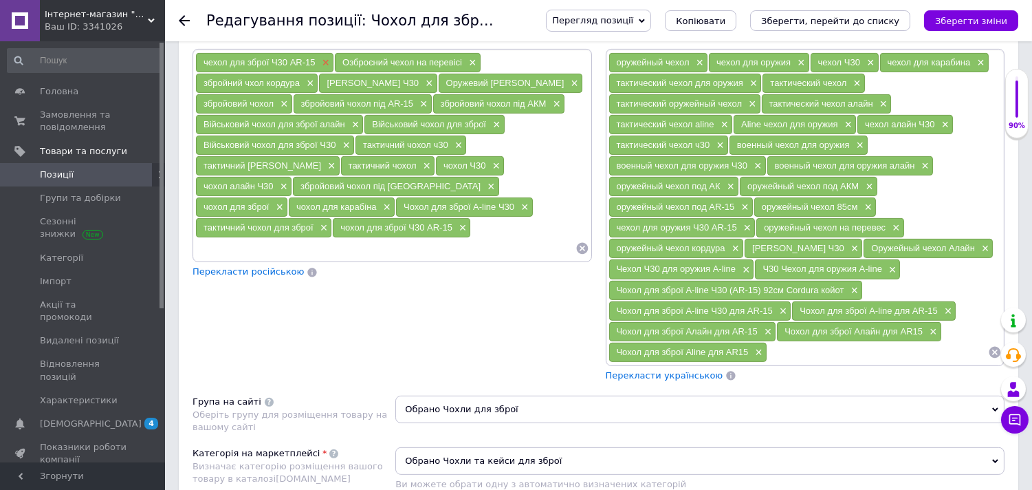
click at [327, 69] on span "×" at bounding box center [324, 63] width 11 height 12
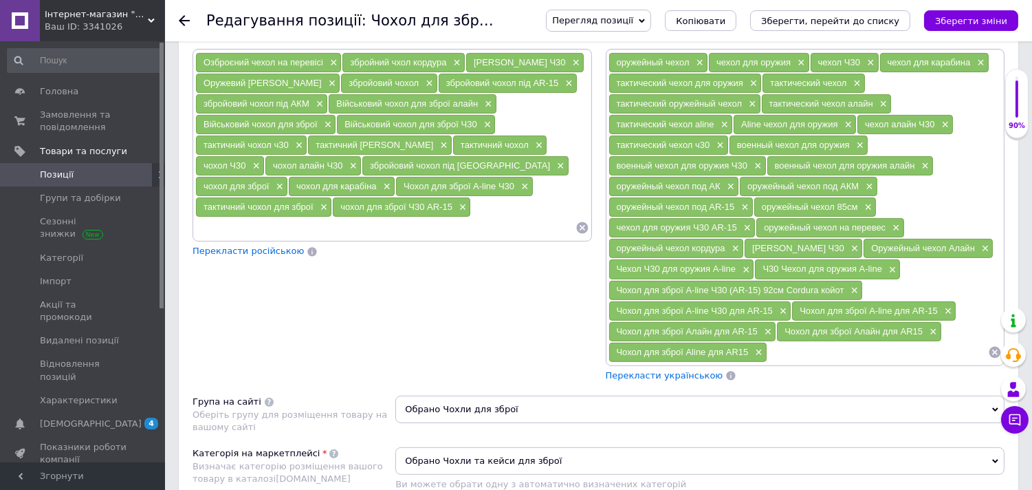
drag, startPoint x: 201, startPoint y: 112, endPoint x: 324, endPoint y: 118, distance: 122.5
click at [324, 72] on div "Озброєний чехол на перевісі ×" at bounding box center [268, 62] width 145 height 19
click at [371, 242] on div "Озброєний чехол на перевісі × збройний чхол кордура × Чехол Aline Ч30 × Оружеви…" at bounding box center [392, 145] width 399 height 193
click at [359, 238] on input at bounding box center [385, 227] width 380 height 21
paste input "Озброєний чехол на перевісі"
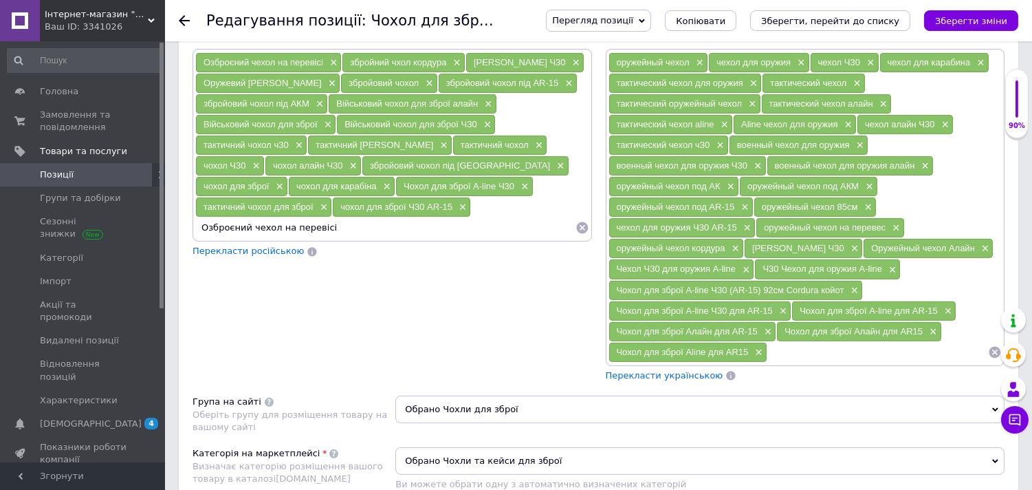
click at [381, 171] on span "збройовий чохол під [GEOGRAPHIC_DATA]" at bounding box center [460, 165] width 180 height 10
click at [364, 238] on input "Озброєний чехол на перевісі" at bounding box center [385, 227] width 380 height 21
paste input "бройов"
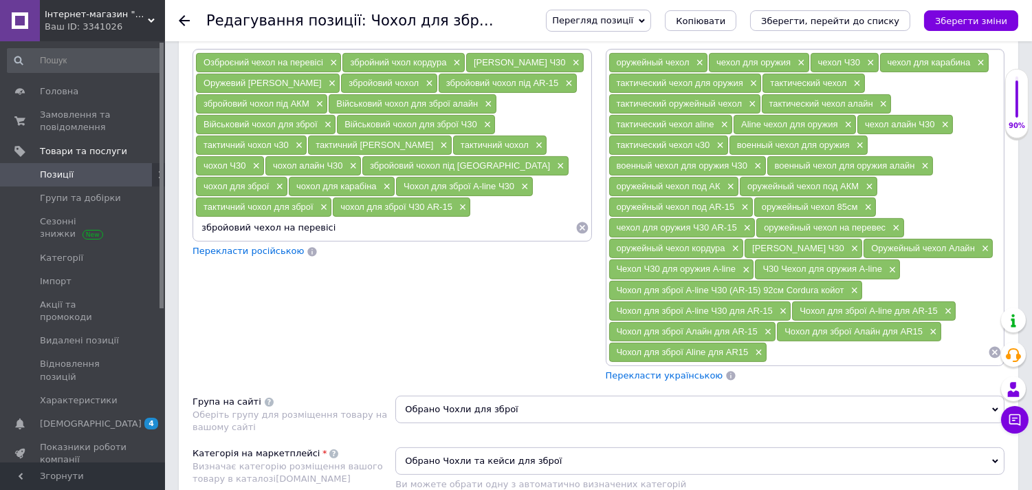
click at [397, 238] on input "збройовий чехол на перевісі" at bounding box center [385, 227] width 380 height 21
type input "збройовий чохол на перевісі"
click at [334, 69] on span "×" at bounding box center [332, 63] width 11 height 12
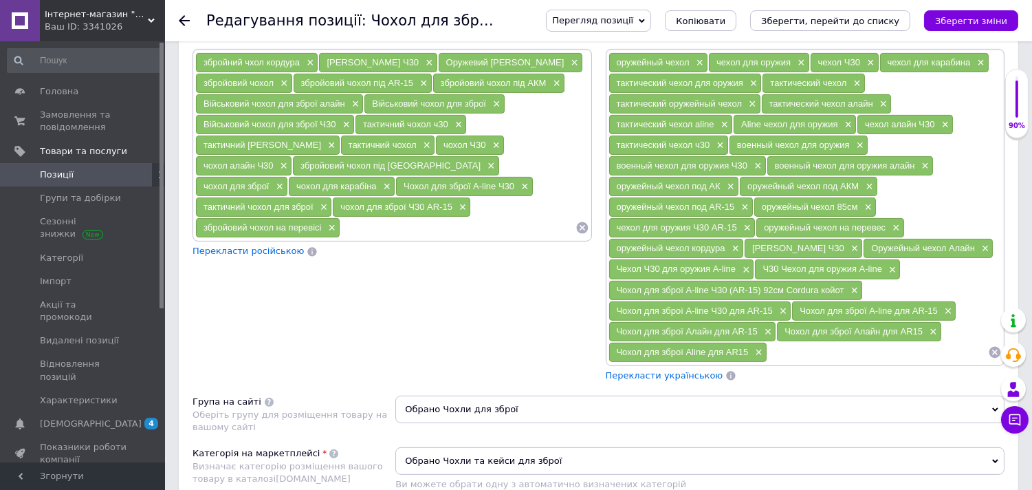
drag, startPoint x: 204, startPoint y: 118, endPoint x: 300, endPoint y: 113, distance: 95.7
click at [300, 72] on div "збройний чхол кордура ×" at bounding box center [257, 62] width 122 height 19
click at [364, 238] on input at bounding box center [457, 227] width 234 height 21
paste input "збройний чхол кордура"
click at [395, 238] on input "збройний чхол кордура" at bounding box center [457, 227] width 234 height 21
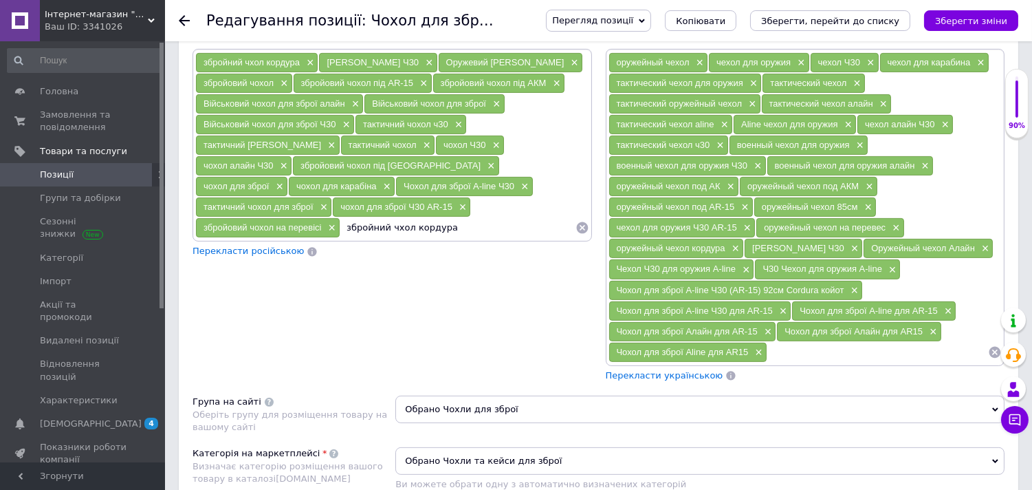
type input "збройний чохол кордура"
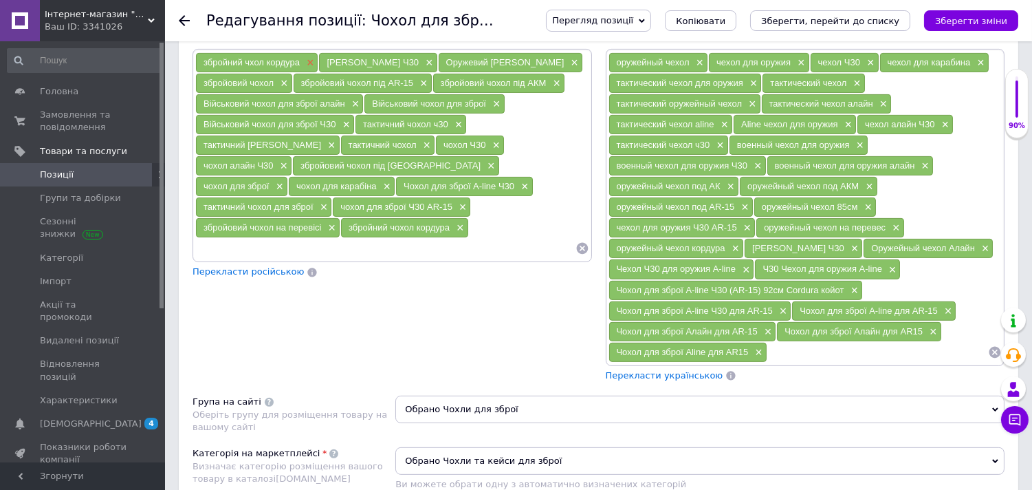
click at [307, 69] on span "×" at bounding box center [308, 63] width 11 height 12
drag, startPoint x: 204, startPoint y: 113, endPoint x: 270, endPoint y: 115, distance: 66.0
click at [270, 72] on div "[PERSON_NAME] Ч30 ×" at bounding box center [255, 62] width 118 height 19
click at [342, 259] on input at bounding box center [385, 248] width 380 height 21
paste input "[PERSON_NAME] Ч30"
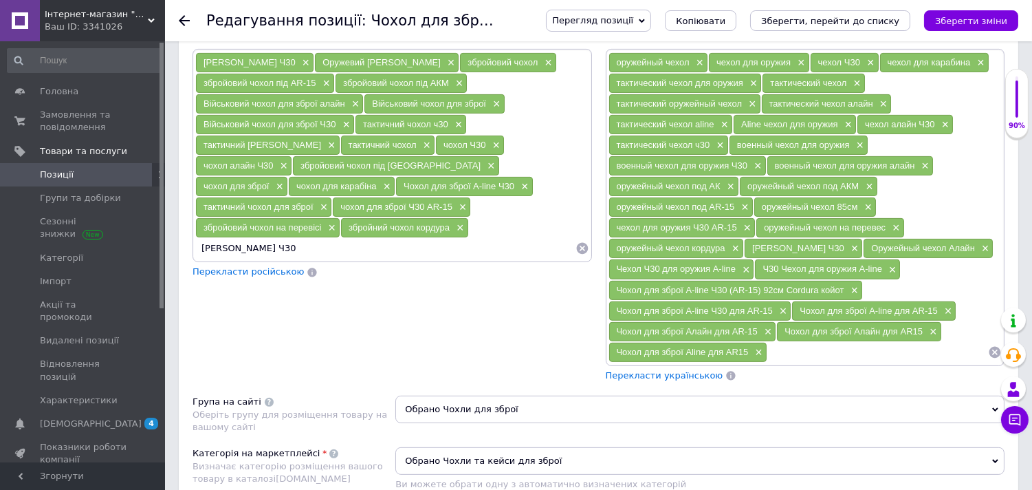
drag, startPoint x: 211, startPoint y: 286, endPoint x: 210, endPoint y: 296, distance: 9.6
click at [210, 259] on input "[PERSON_NAME] Ч30" at bounding box center [385, 248] width 380 height 21
type input "[PERSON_NAME] Ч30"
click at [299, 69] on span "×" at bounding box center [304, 63] width 11 height 12
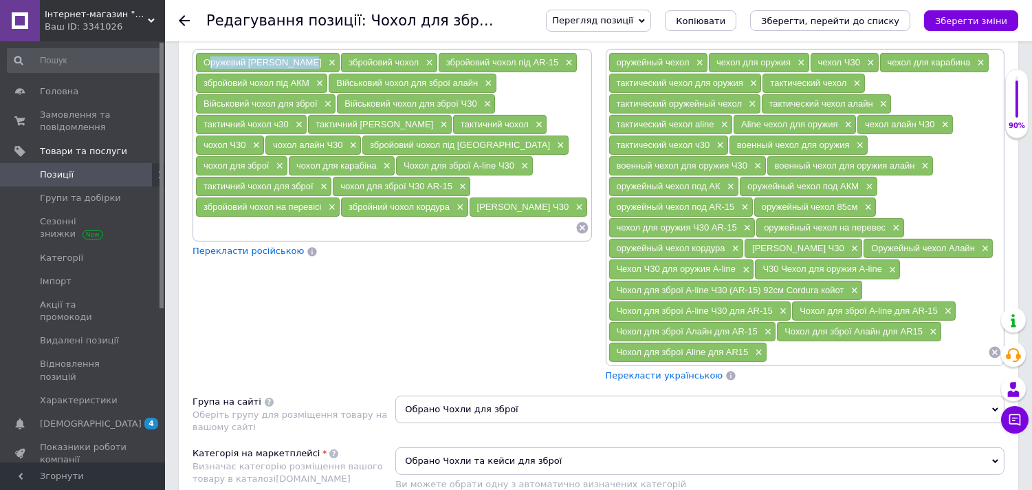
drag, startPoint x: 206, startPoint y: 113, endPoint x: 300, endPoint y: 118, distance: 94.3
click at [300, 72] on div "Оружевий чехол Алейн ×" at bounding box center [268, 62] width 144 height 19
click at [250, 238] on input at bounding box center [385, 227] width 380 height 21
paste input "Оружевий [PERSON_NAME]"
click at [254, 238] on input "Оружевий [PERSON_NAME]" at bounding box center [385, 227] width 380 height 21
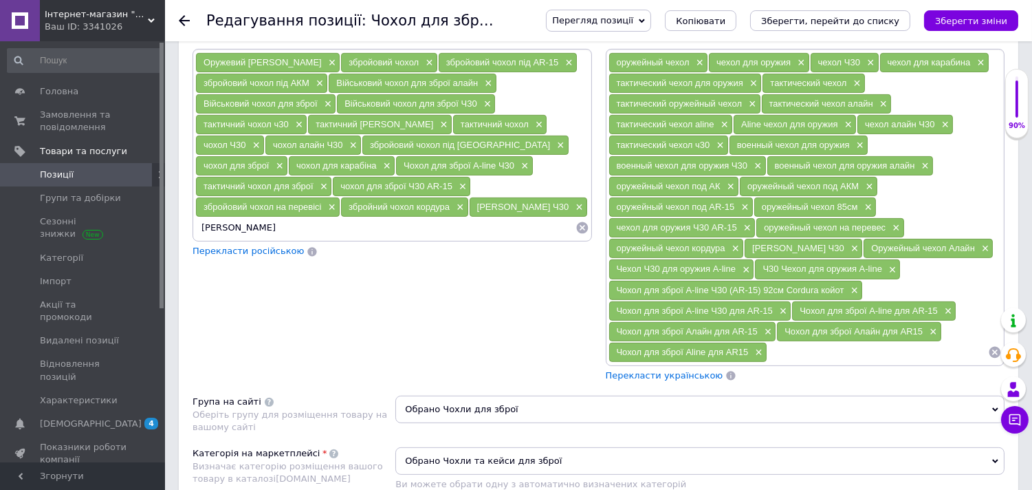
click at [289, 238] on input "[PERSON_NAME]" at bounding box center [385, 227] width 380 height 21
type input "[PERSON_NAME]"
click at [325, 69] on span "×" at bounding box center [330, 63] width 11 height 12
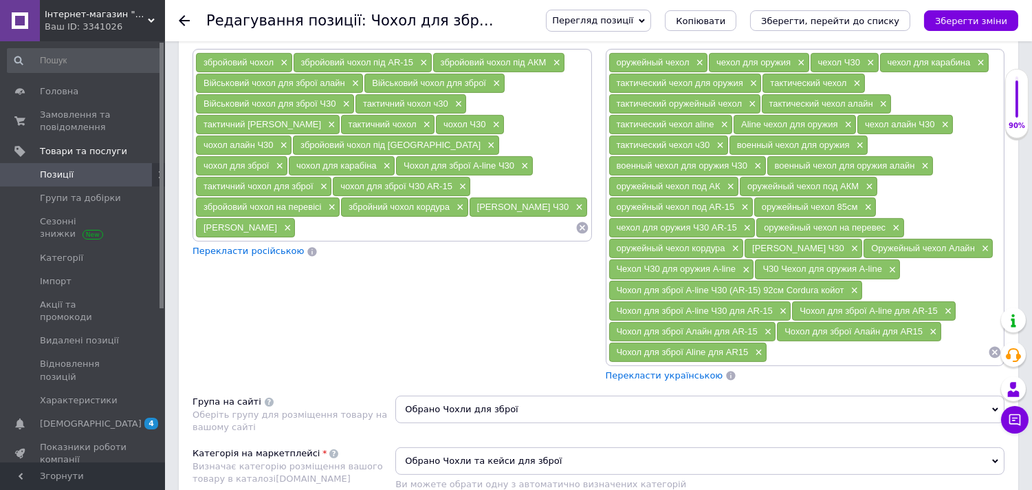
click at [260, 232] on span "[PERSON_NAME]" at bounding box center [241, 227] width 74 height 10
click at [361, 238] on input at bounding box center [435, 227] width 279 height 21
paste input "чохол"
type input "чохол A-line ч30"
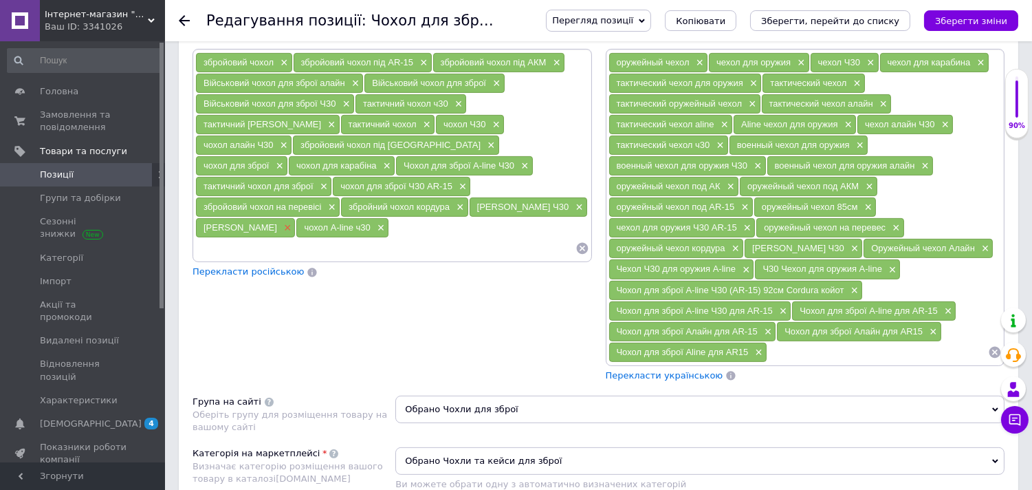
click at [292, 234] on span "×" at bounding box center [286, 228] width 11 height 12
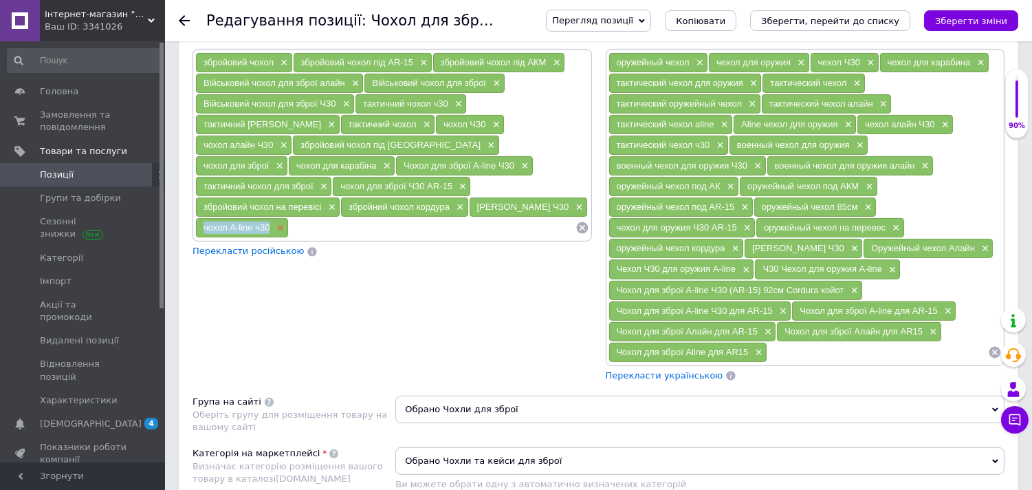
drag, startPoint x: 206, startPoint y: 260, endPoint x: 273, endPoint y: 267, distance: 67.0
click at [273, 237] on div "чохол A-line ч30 ×" at bounding box center [242, 227] width 92 height 19
click at [314, 238] on input at bounding box center [432, 227] width 287 height 21
paste input "чохол A-line ч30"
type input "чохол A-line ч30 койот"
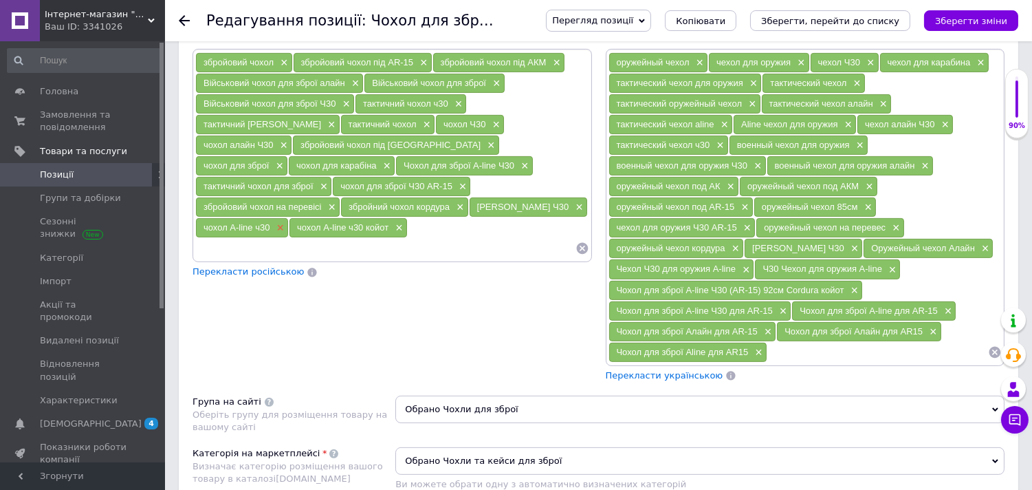
click at [282, 237] on div "чохол A-line ч30 ×" at bounding box center [242, 227] width 92 height 19
click at [280, 234] on span "×" at bounding box center [278, 228] width 11 height 12
drag, startPoint x: 619, startPoint y: 411, endPoint x: 600, endPoint y: 376, distance: 39.7
click at [747, 357] on span "Чохол для зброї Aline для AR15" at bounding box center [683, 352] width 132 height 10
click at [341, 238] on input at bounding box center [444, 227] width 261 height 21
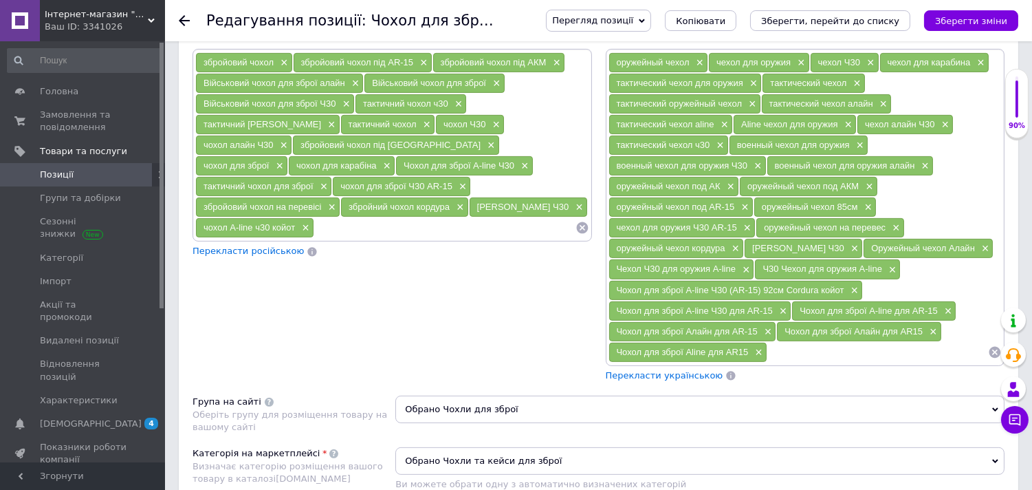
paste input "Чохол для зброї Aline для AR15"
type input "Чохол для зброї Aline для AR15"
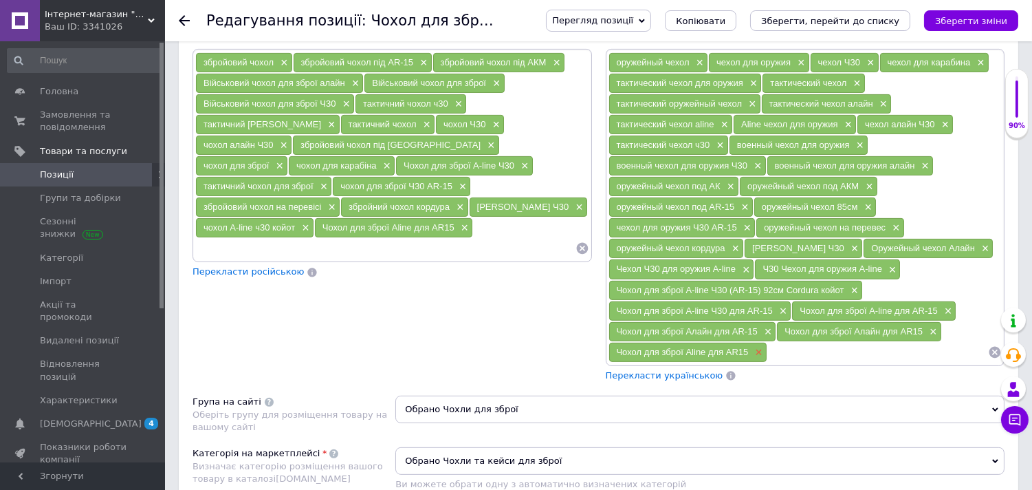
click at [758, 358] on span "×" at bounding box center [756, 353] width 11 height 12
drag, startPoint x: 612, startPoint y: 391, endPoint x: 760, endPoint y: 393, distance: 147.8
click at [760, 341] on div "Чохол для зброї Алайн для AR-15 ×" at bounding box center [692, 331] width 167 height 19
click at [381, 259] on input at bounding box center [385, 248] width 380 height 21
paste input "Чохол для зброї Алайн для AR-15"
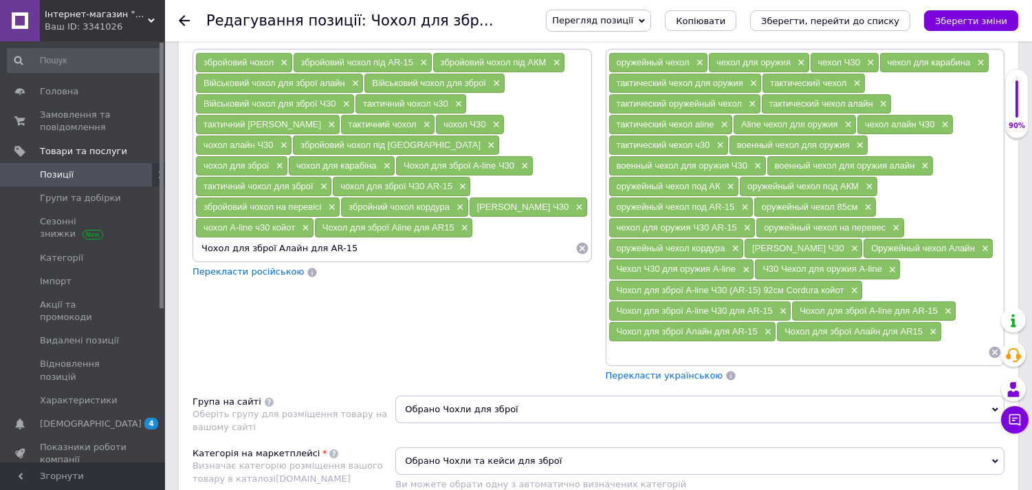
drag, startPoint x: 314, startPoint y: 281, endPoint x: 230, endPoint y: 287, distance: 84.2
click at [224, 259] on input "Чохол для зброї Алайн для AR-15" at bounding box center [385, 248] width 380 height 21
click at [251, 259] on input "Чохол для зброї Алайн для AR-15" at bounding box center [385, 248] width 380 height 21
drag, startPoint x: 294, startPoint y: 283, endPoint x: 232, endPoint y: 289, distance: 62.1
click at [232, 259] on input "Чохол для зброї Алайн для AR-15" at bounding box center [385, 248] width 380 height 21
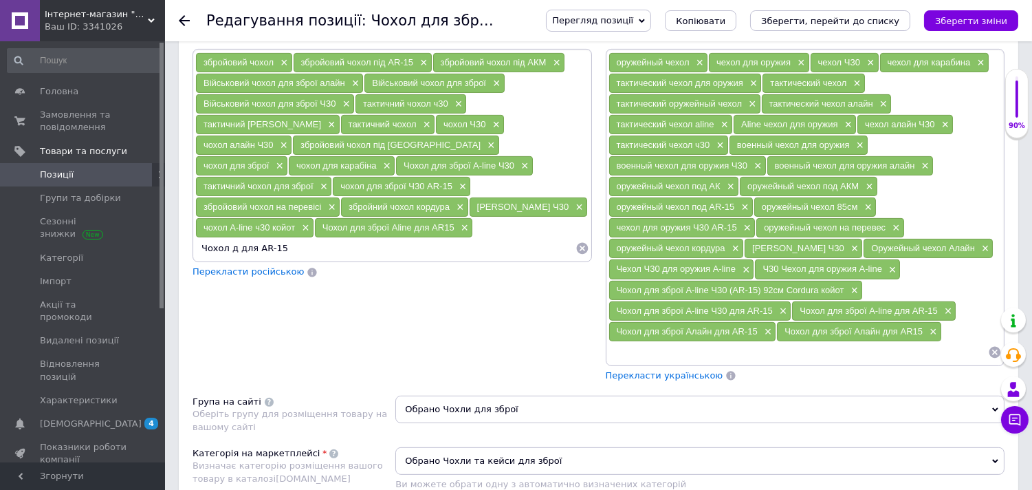
type input "Чохол для AR-15"
click at [764, 338] on span "×" at bounding box center [766, 332] width 11 height 12
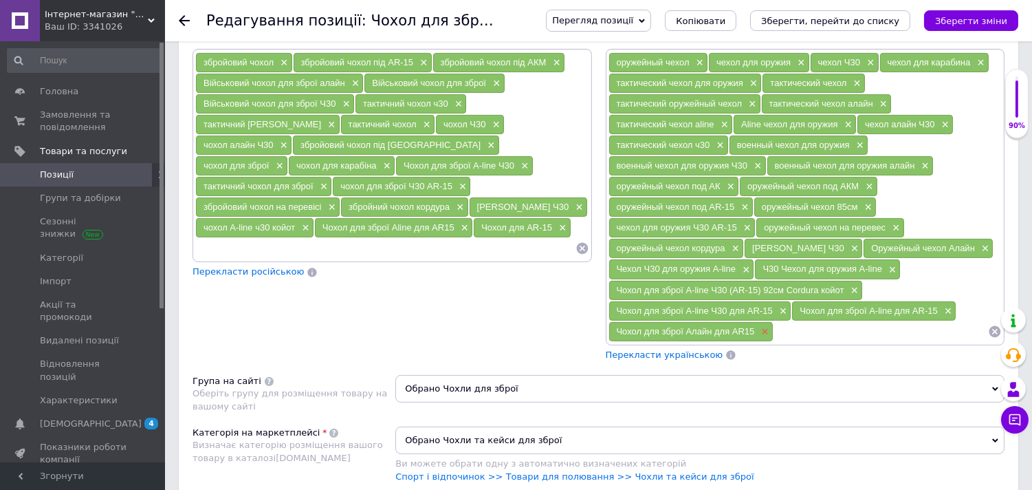
click at [767, 338] on span "×" at bounding box center [763, 332] width 11 height 12
click at [949, 317] on span "×" at bounding box center [946, 311] width 11 height 12
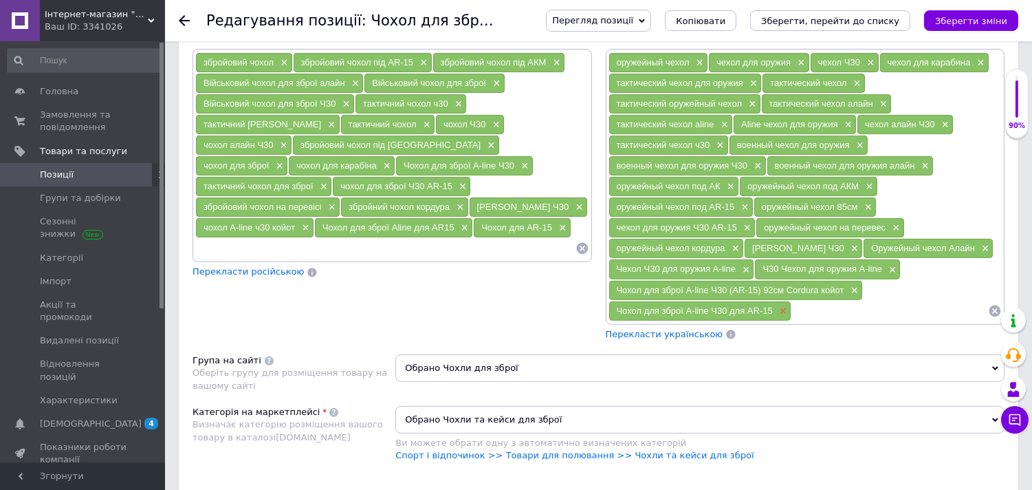
click at [784, 317] on span "×" at bounding box center [781, 311] width 11 height 12
drag, startPoint x: 613, startPoint y: 347, endPoint x: 820, endPoint y: 341, distance: 207.0
click at [839, 300] on div "Чохол для зброї A-line Ч30 (AR-15) 92см Cordura койот ×" at bounding box center [736, 290] width 254 height 19
click at [417, 259] on input at bounding box center [385, 248] width 380 height 21
paste input "Чохол для зброї A-line Ч30 (AR-15) 92см Cordura койо"
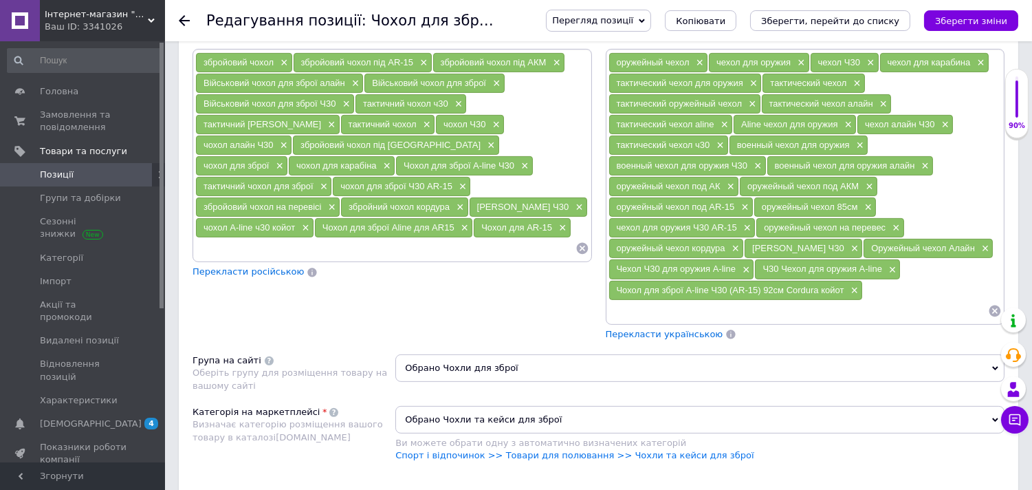
type input "Чохол для зброї A-line Ч30 (AR-15) 92см Cordura койо"
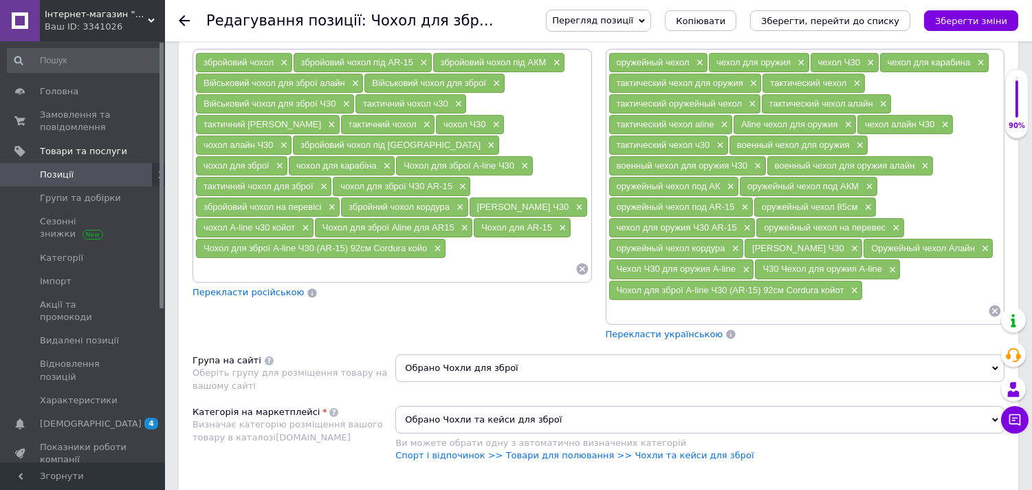
drag, startPoint x: 612, startPoint y: 349, endPoint x: 843, endPoint y: 351, distance: 231.0
click at [847, 300] on div "Чохол для зброї A-line Ч30 (AR-15) 92см Cordura койот ×" at bounding box center [736, 290] width 254 height 19
click at [283, 279] on input at bounding box center [385, 269] width 380 height 21
paste input "Чохол для зброї A-line Ч30 (AR-15) 92см Cordura койот"
type input "Чохол для зброї A-line Ч30 (AR-15) 92см Cordura койот"
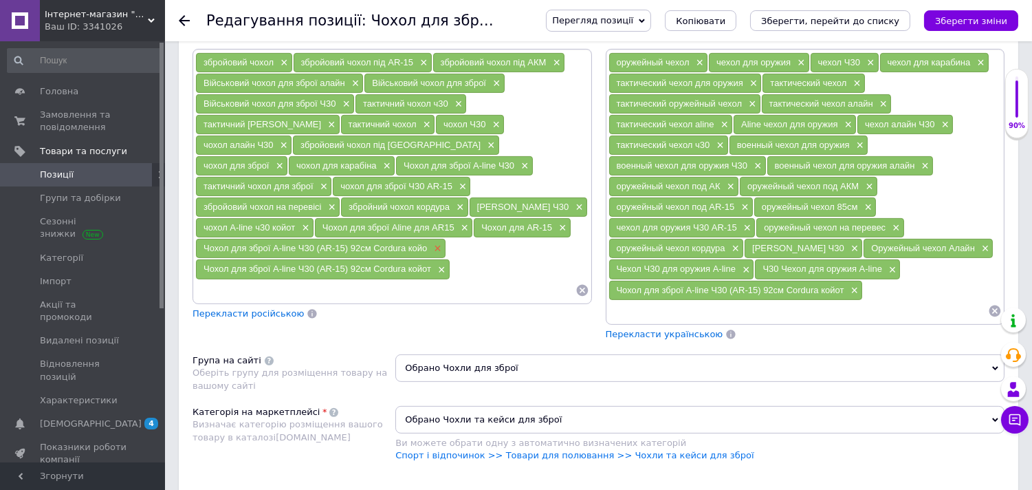
click at [438, 254] on span "×" at bounding box center [435, 249] width 11 height 12
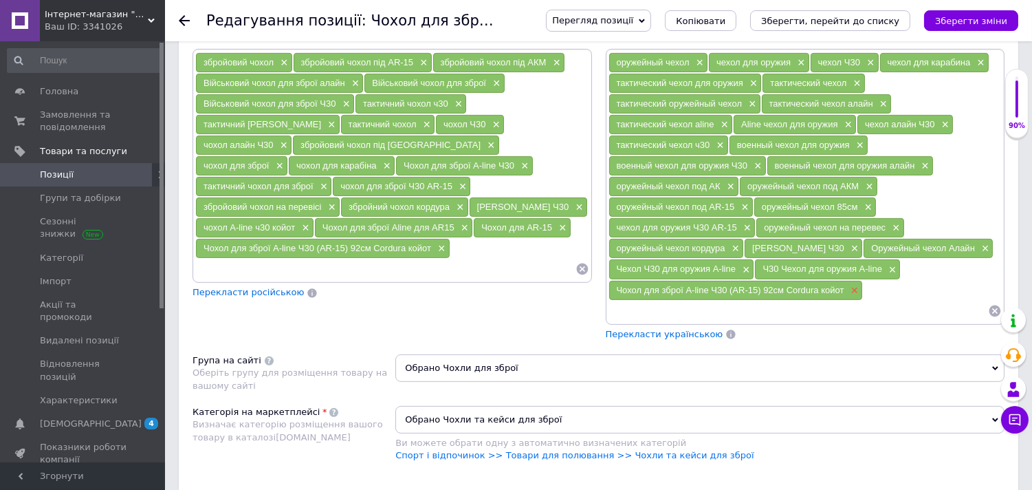
click at [853, 296] on span "×" at bounding box center [853, 291] width 11 height 12
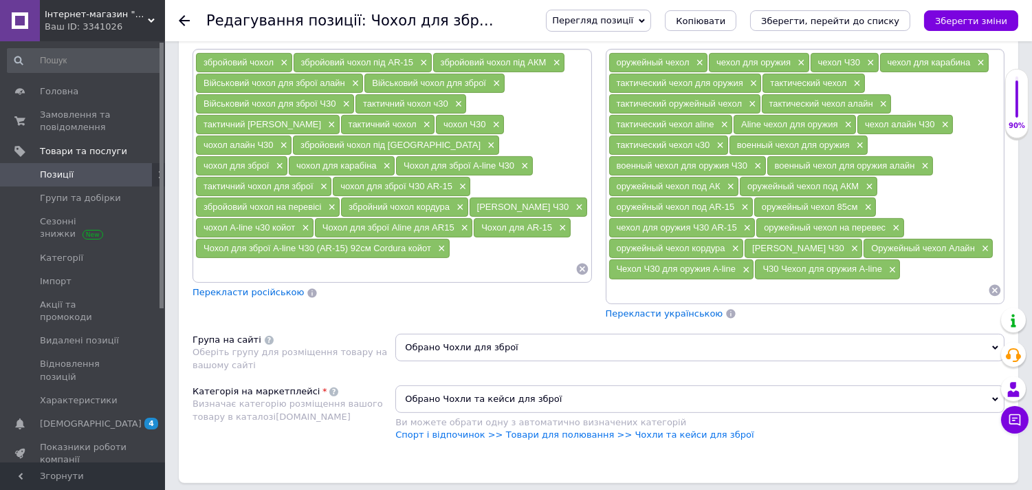
drag, startPoint x: 763, startPoint y: 260, endPoint x: 860, endPoint y: 264, distance: 97.0
click at [860, 217] on div "оружейный чехол 85см ×" at bounding box center [815, 206] width 122 height 19
click at [675, 300] on input at bounding box center [798, 290] width 380 height 21
paste input "оружейный чехол 85см"
click at [705, 300] on input "оружейный чехол 85см" at bounding box center [798, 290] width 380 height 21
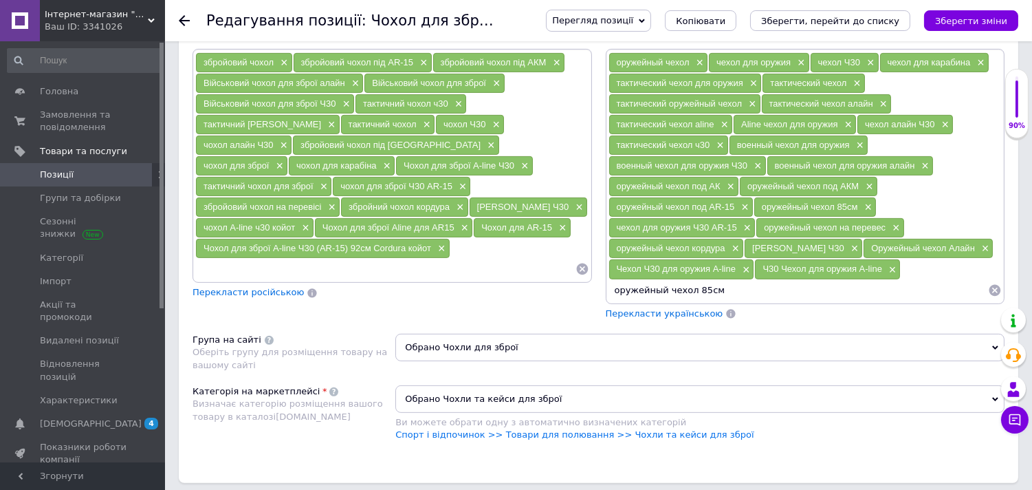
click at [699, 300] on input "оружейный чехол 85см" at bounding box center [798, 290] width 380 height 21
type input "оружейный чехол 90см"
drag, startPoint x: 617, startPoint y: 349, endPoint x: 722, endPoint y: 349, distance: 104.5
click at [711, 295] on span "оружейный чехол 90см" at bounding box center [665, 290] width 96 height 10
click at [754, 300] on input at bounding box center [860, 290] width 256 height 21
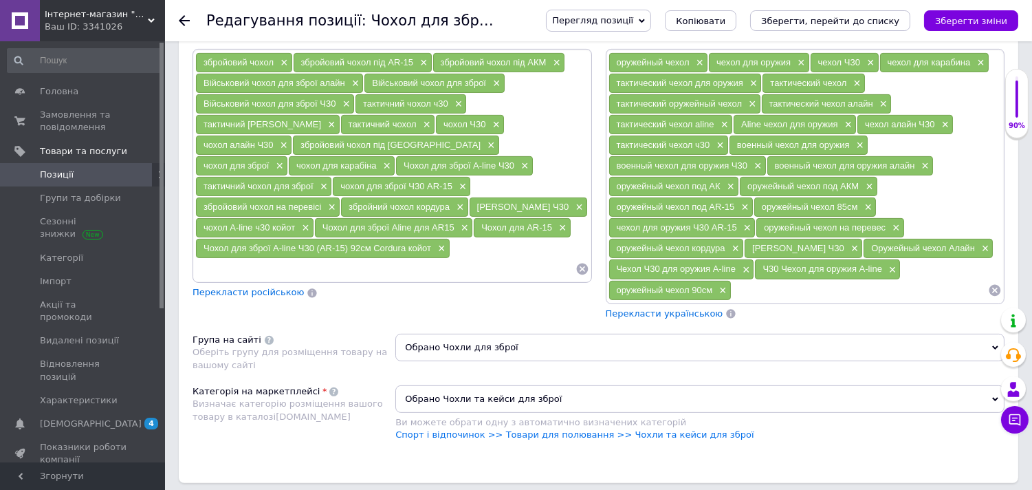
paste input "оружейный чехол 90см"
drag, startPoint x: 817, startPoint y: 342, endPoint x: 828, endPoint y: 380, distance: 38.9
click at [822, 300] on input "оружейный чехол 90см" at bounding box center [860, 290] width 256 height 21
type input "оружейный чехол 100см"
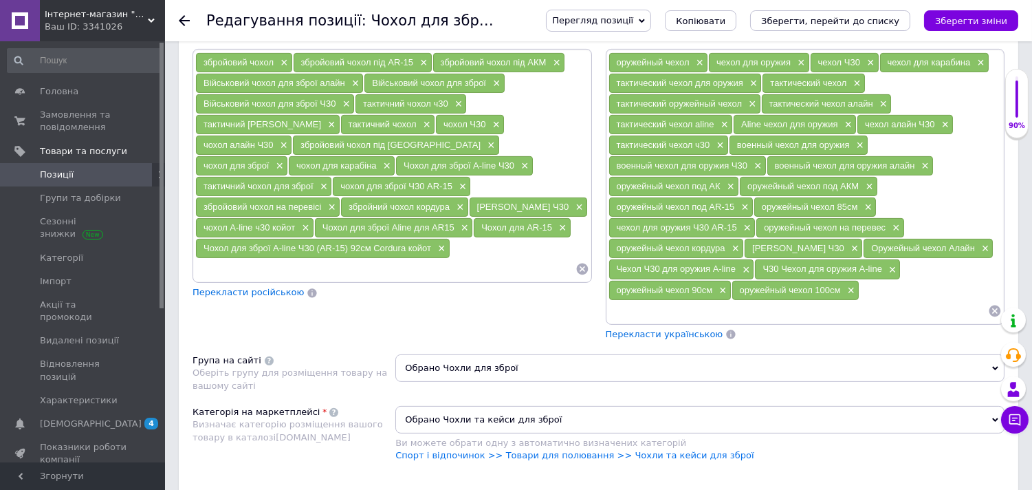
click at [355, 279] on input at bounding box center [385, 269] width 380 height 21
drag, startPoint x: 320, startPoint y: 265, endPoint x: 366, endPoint y: 264, distance: 45.4
click at [366, 237] on div "Чохол для зброї Aline для AR15 ×" at bounding box center [393, 227] width 157 height 19
click at [321, 279] on input at bounding box center [385, 269] width 380 height 21
paste input "Чохол для"
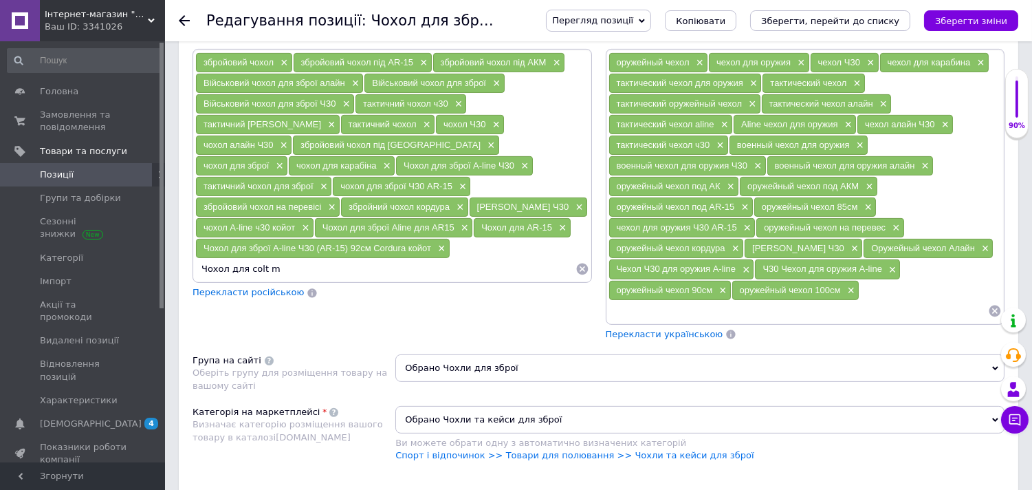
type input "Чохол для colt m4"
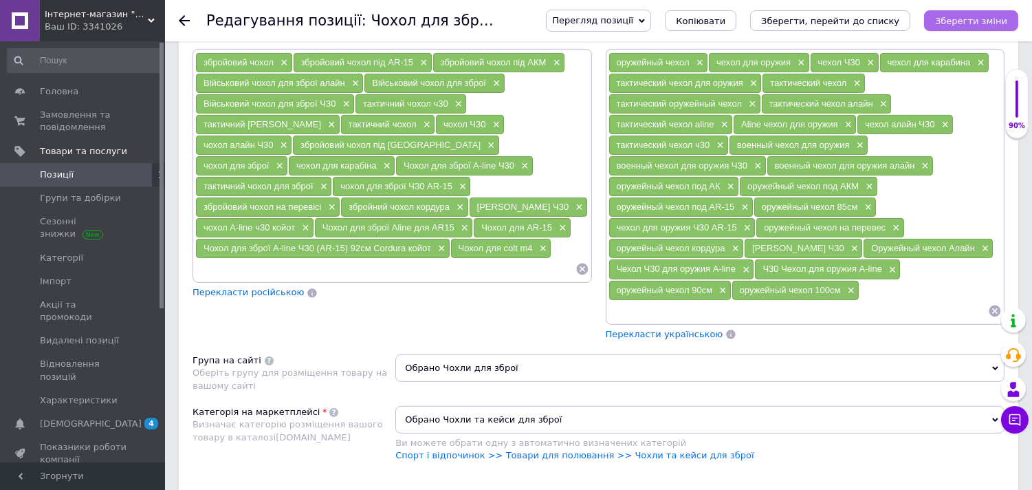
click at [978, 18] on icon "Зберегти зміни" at bounding box center [971, 21] width 72 height 10
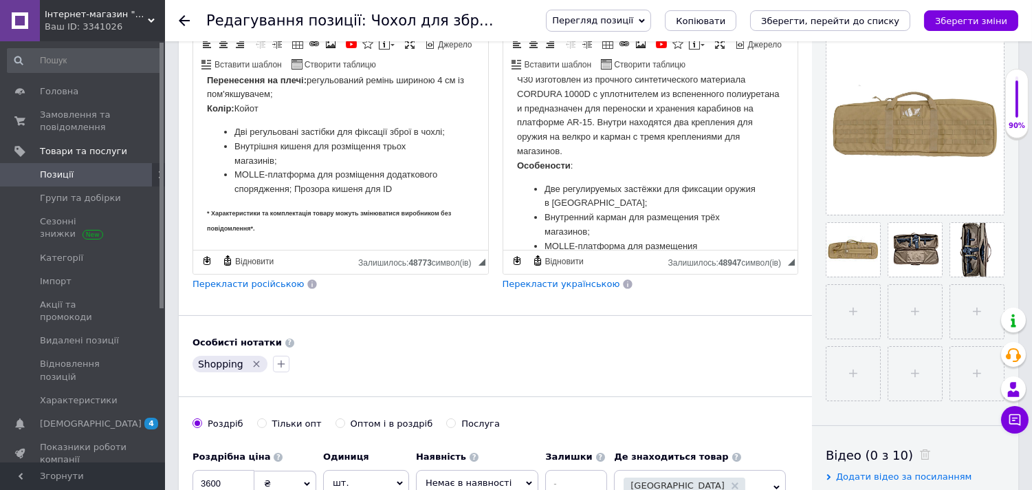
scroll to position [0, 0]
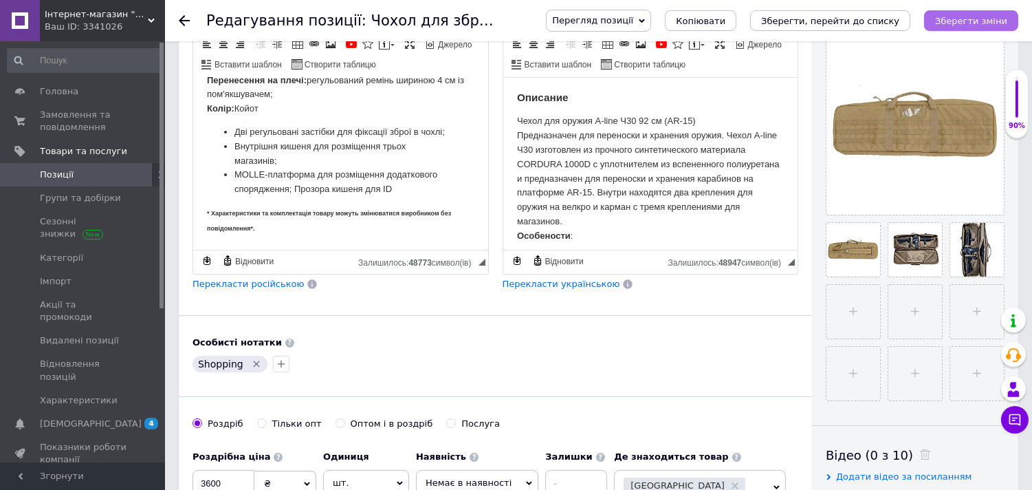
click at [963, 16] on icon "Зберегти зміни" at bounding box center [971, 21] width 72 height 10
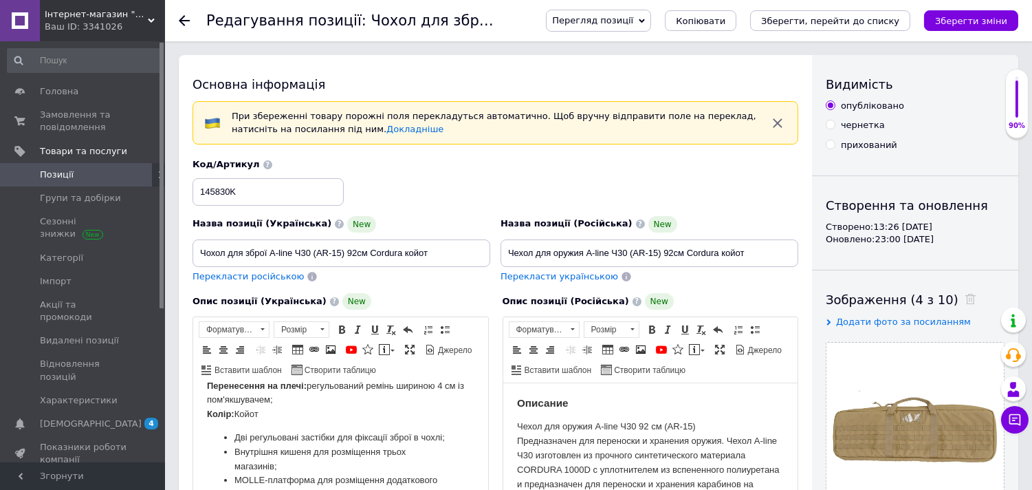
click at [865, 22] on icon "Зберегти, перейти до списку" at bounding box center [830, 21] width 138 height 10
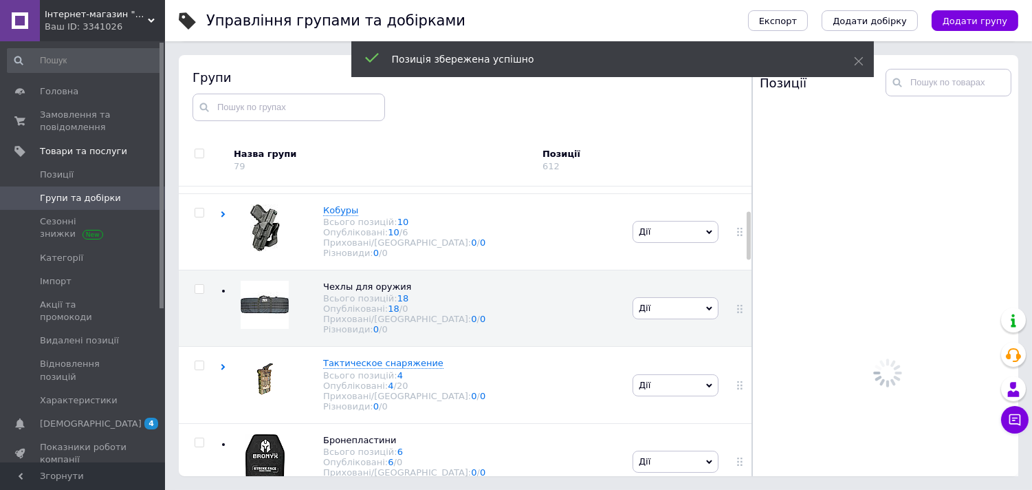
scroll to position [78, 0]
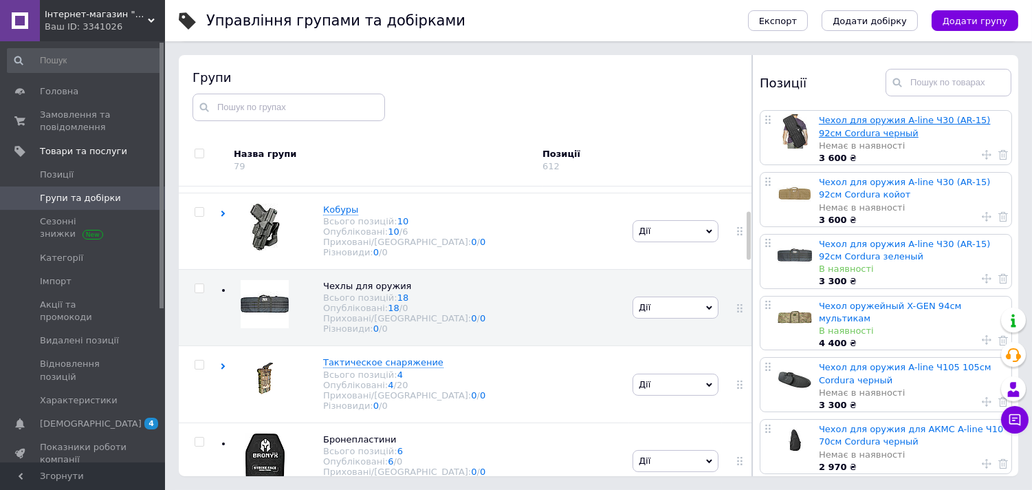
click at [839, 125] on link "Чехол для оружия A-line Ч30 (AR-15) 92см Cordura черный" at bounding box center [905, 126] width 172 height 23
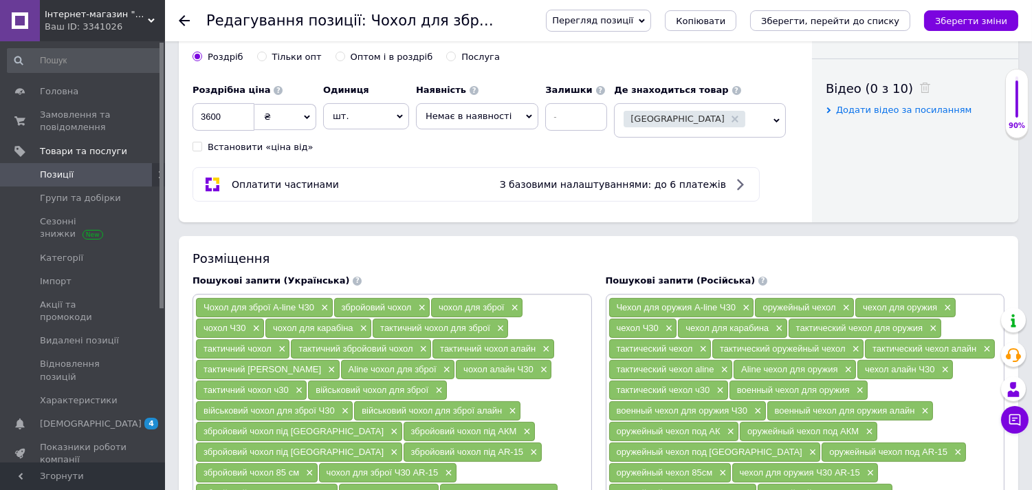
scroll to position [916, 0]
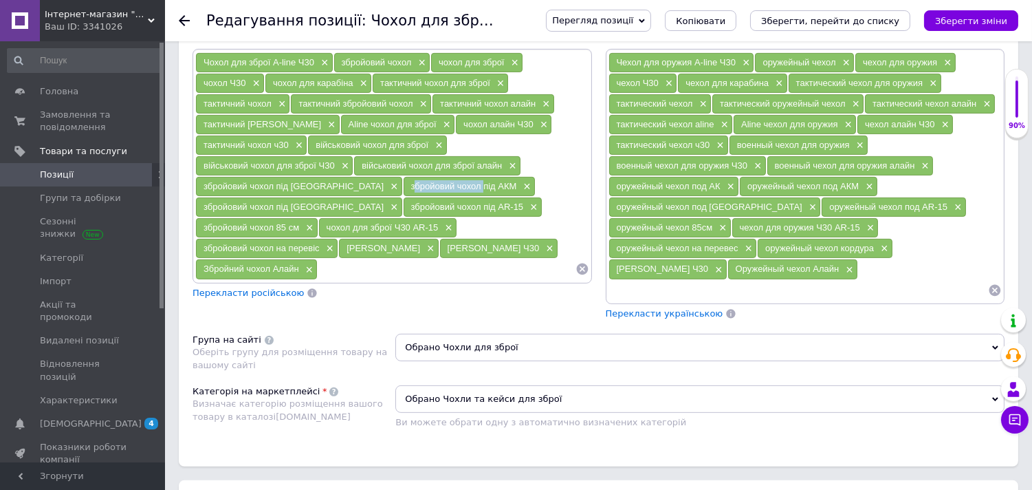
drag, startPoint x: 325, startPoint y: 239, endPoint x: 399, endPoint y: 243, distance: 73.7
click at [404, 196] on div "збройовий чохол під АКМ ×" at bounding box center [469, 186] width 131 height 19
click at [353, 279] on input at bounding box center [446, 269] width 257 height 21
paste input "збройовий чохол"
click at [411, 279] on input "збройовий чохол xjhybq" at bounding box center [446, 269] width 257 height 21
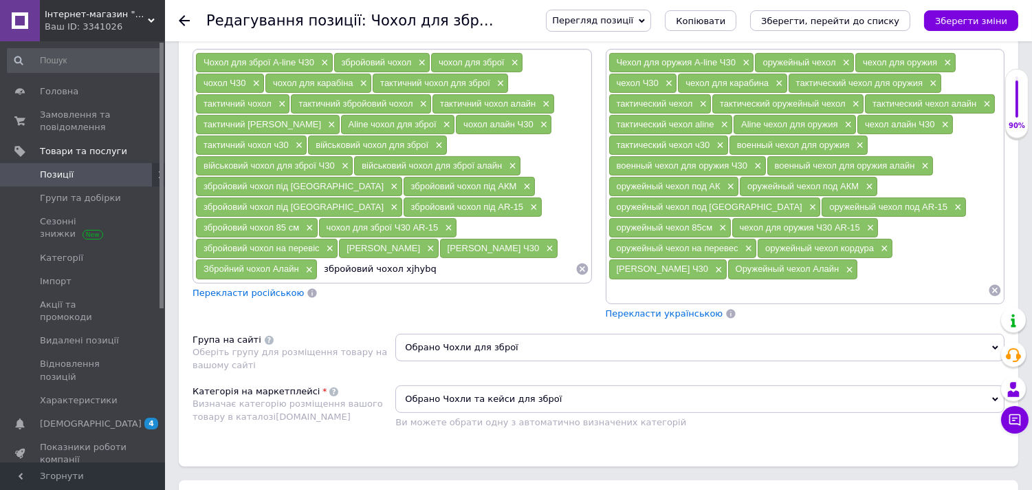
click at [411, 279] on input "збройовий чохол xjhybq" at bounding box center [446, 269] width 257 height 21
drag, startPoint x: 323, startPoint y: 281, endPoint x: 393, endPoint y: 284, distance: 70.2
click at [393, 237] on div "чохол для зброї Ч30 AR-15 ×" at bounding box center [388, 227] width 138 height 19
drag, startPoint x: 414, startPoint y: 331, endPoint x: 319, endPoint y: 331, distance: 94.9
click at [319, 279] on input "збройовий чохол" at bounding box center [446, 269] width 257 height 21
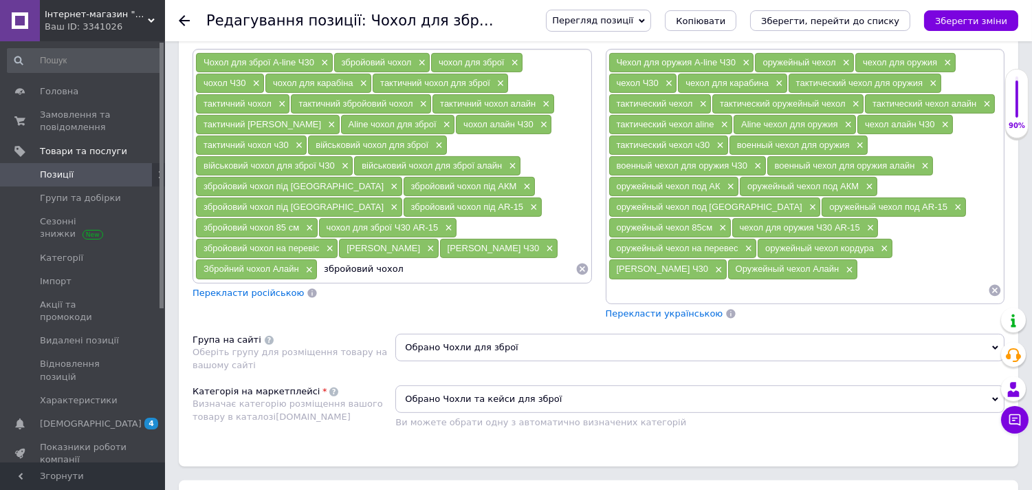
paste input "чохол для зброї"
type input "чохол для зброї чорний"
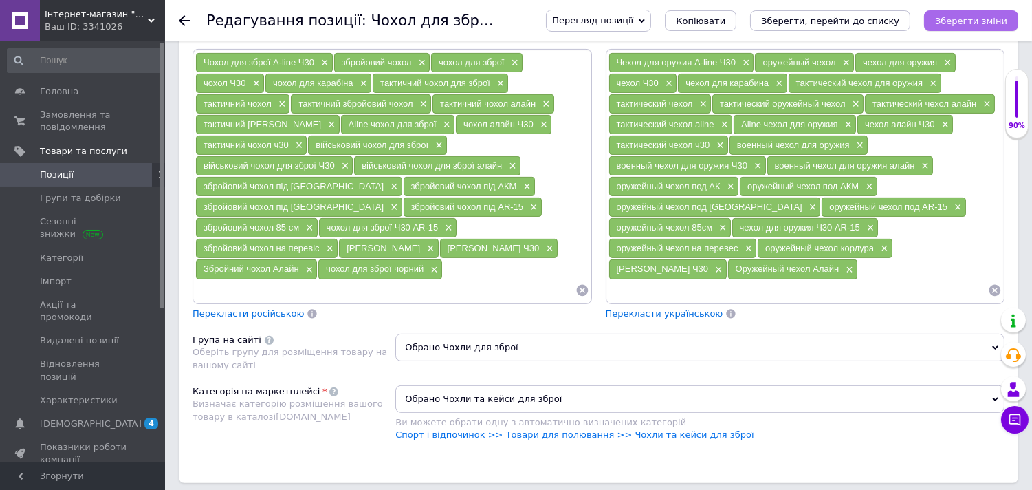
click at [959, 17] on icon "Зберегти зміни" at bounding box center [971, 21] width 72 height 10
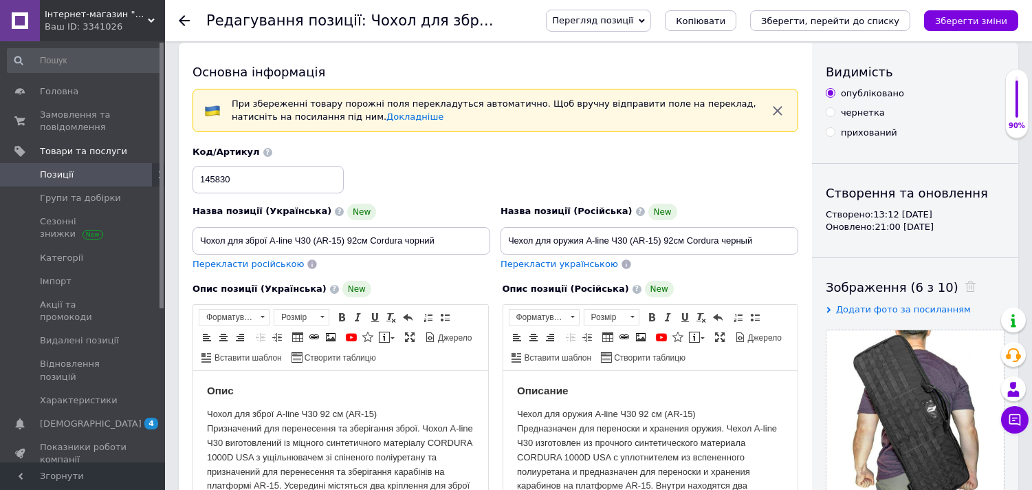
scroll to position [0, 0]
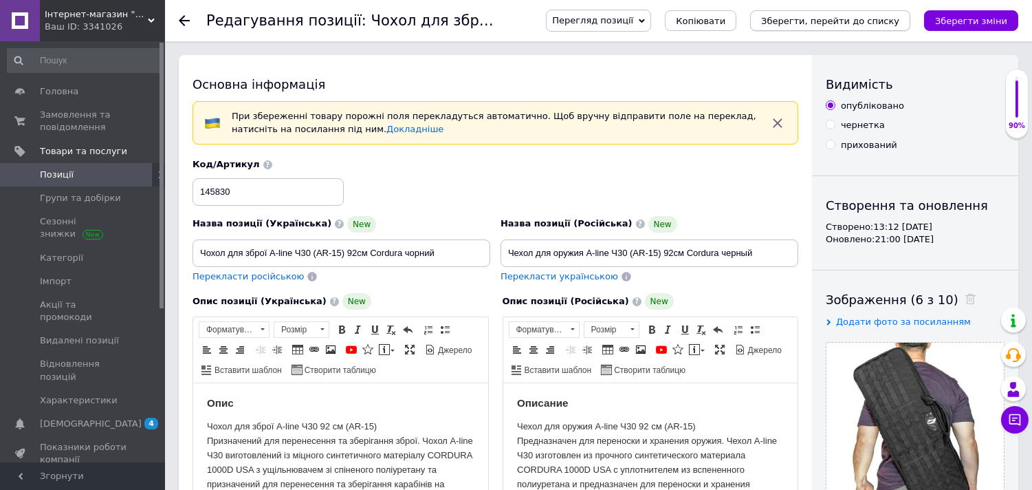
click at [872, 16] on icon "Зберегти, перейти до списку" at bounding box center [830, 21] width 138 height 10
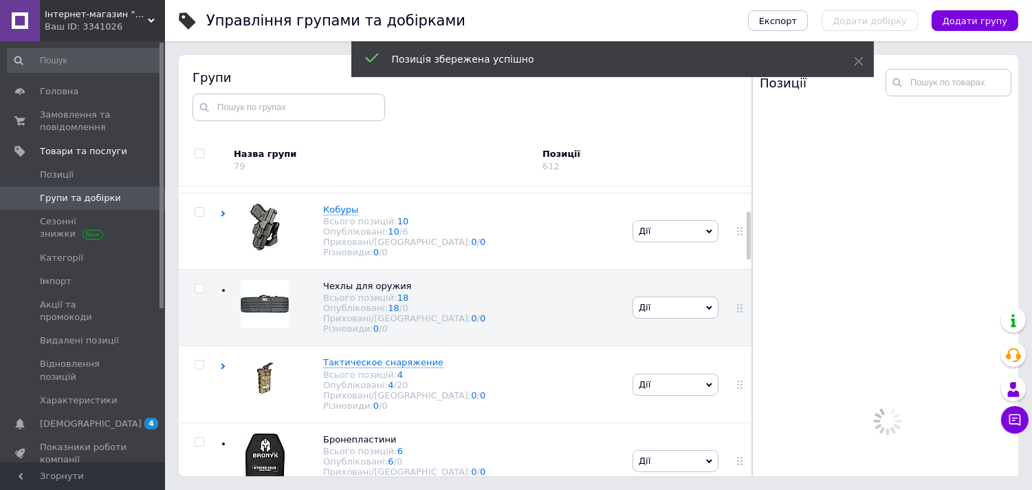
scroll to position [78, 0]
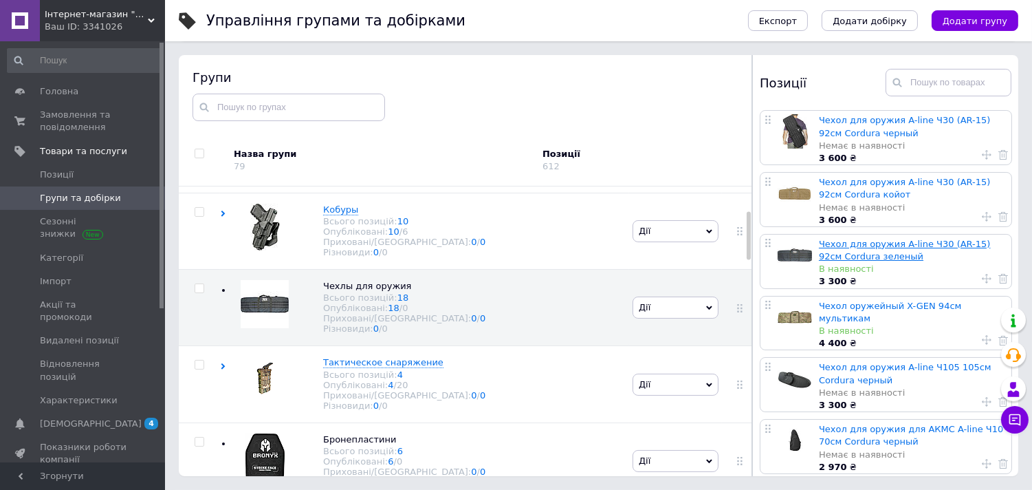
click at [835, 255] on link "Чехол для оружия A-line Ч30 (AR-15) 92см Cordura зеленый" at bounding box center [905, 250] width 172 height 23
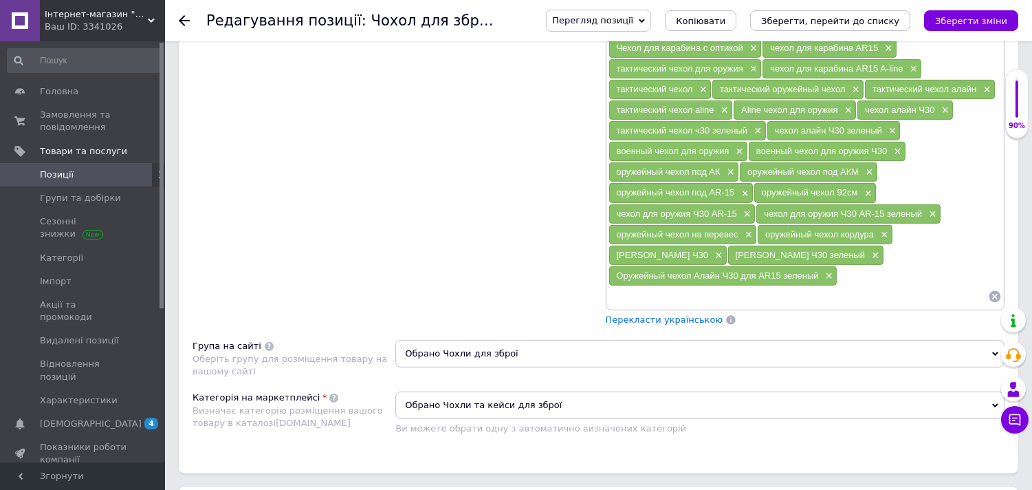
scroll to position [916, 0]
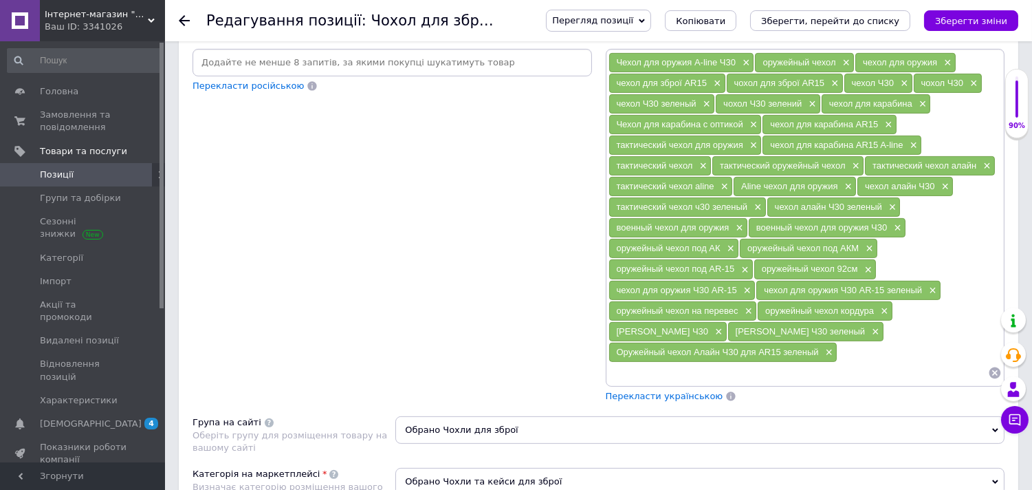
click at [355, 73] on input at bounding box center [392, 62] width 394 height 21
click at [356, 73] on input at bounding box center [392, 62] width 394 height 21
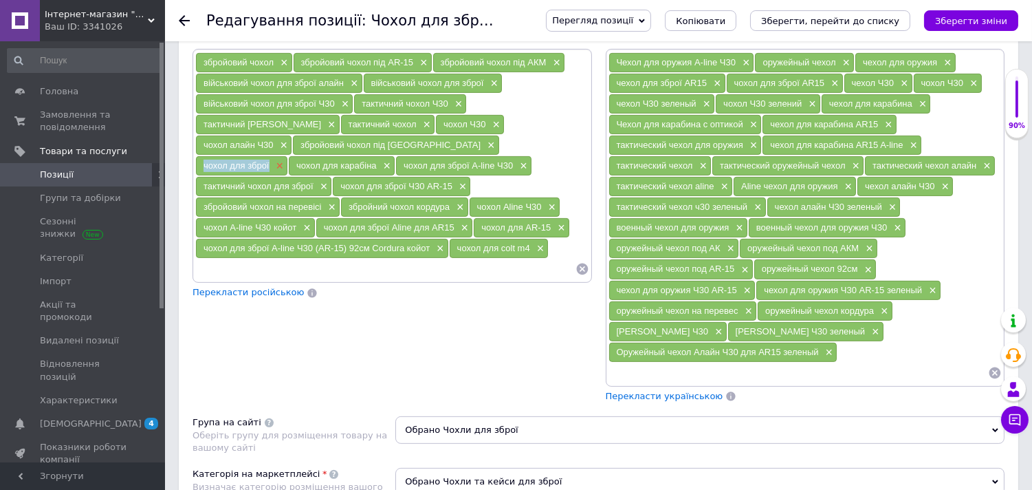
drag, startPoint x: 202, startPoint y: 199, endPoint x: 275, endPoint y: 204, distance: 73.0
click at [275, 175] on div "чохол для зброї ×" at bounding box center [241, 165] width 91 height 19
click at [289, 279] on input at bounding box center [385, 269] width 380 height 21
paste input "чохол для зброї"
type input "чохол для зброї зелений"
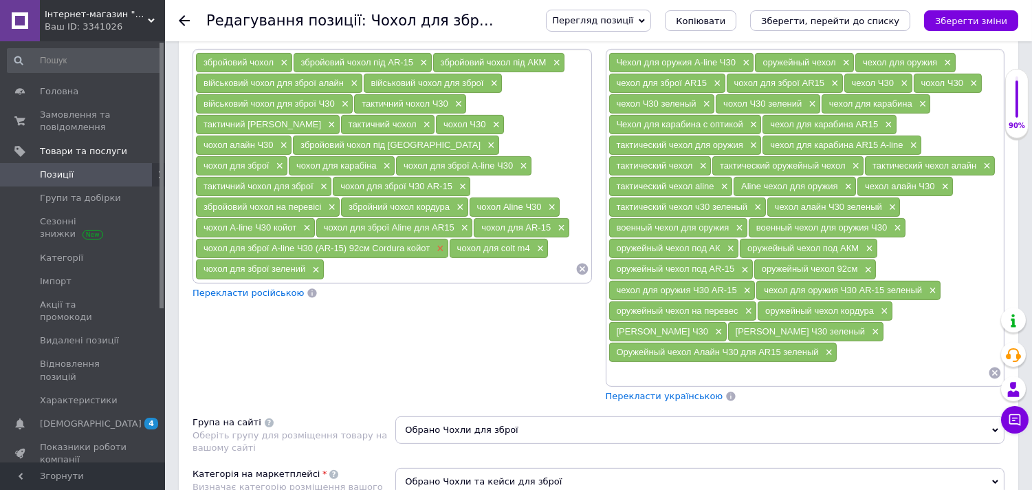
click at [440, 254] on span "×" at bounding box center [438, 249] width 11 height 12
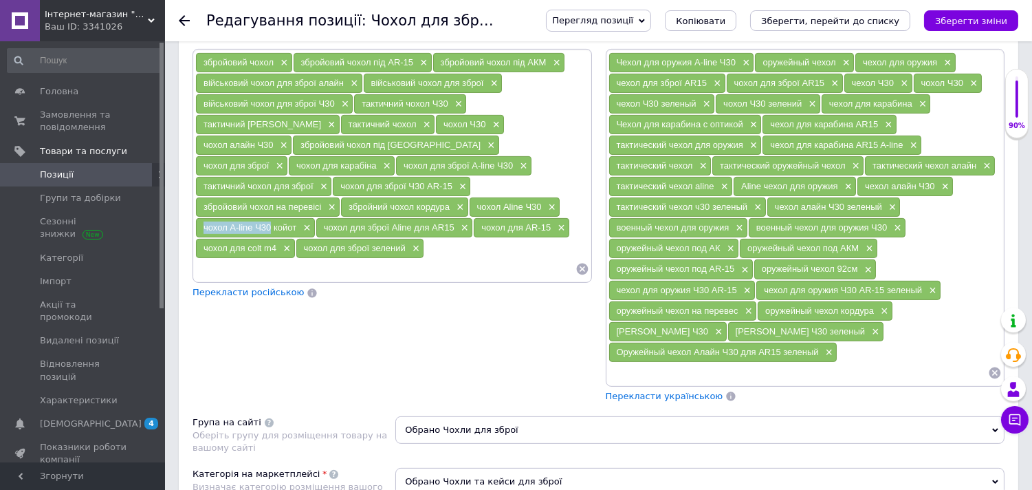
drag, startPoint x: 201, startPoint y: 264, endPoint x: 271, endPoint y: 265, distance: 69.5
click at [271, 237] on div "чохол A-line Ч30 койот ×" at bounding box center [255, 227] width 119 height 19
click at [274, 279] on input at bounding box center [385, 269] width 380 height 21
paste input "чохол A-line Ч30"
type input "чохол A-line Ч30 зелений"
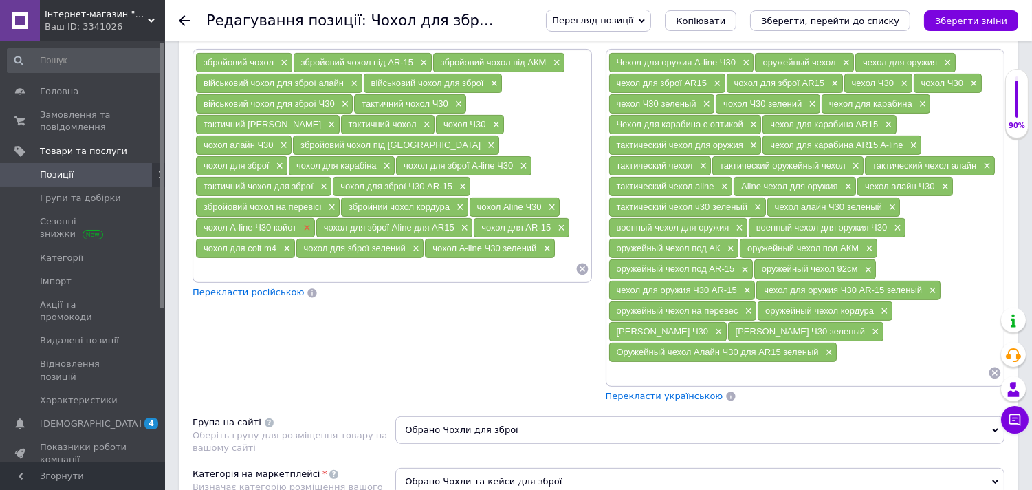
click at [305, 234] on span "×" at bounding box center [305, 228] width 11 height 12
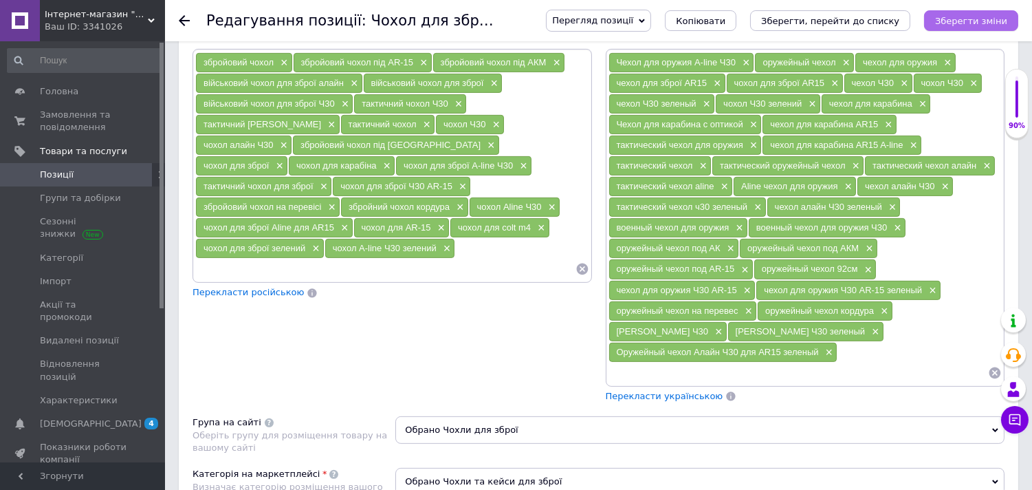
click at [958, 19] on icon "Зберегти зміни" at bounding box center [971, 21] width 72 height 10
click at [840, 21] on icon "Зберегти, перейти до списку" at bounding box center [830, 21] width 138 height 10
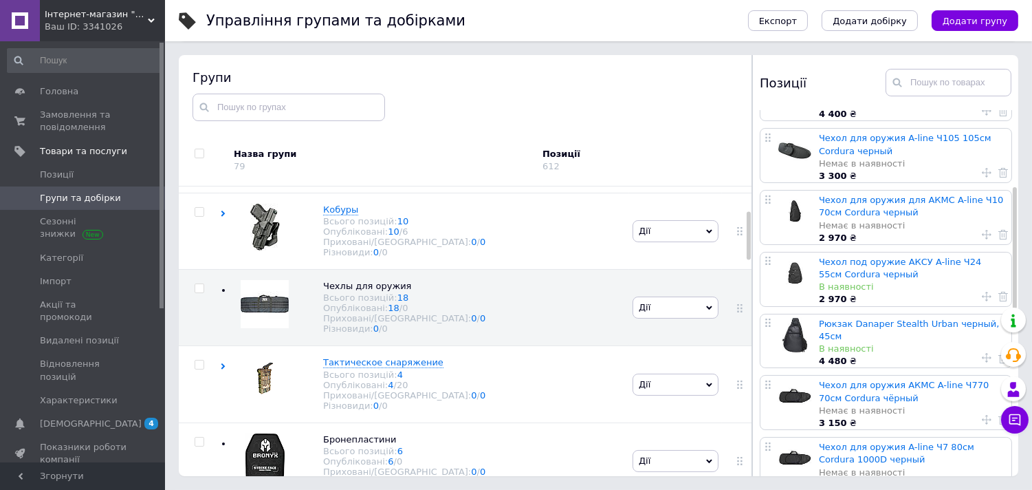
scroll to position [305, 0]
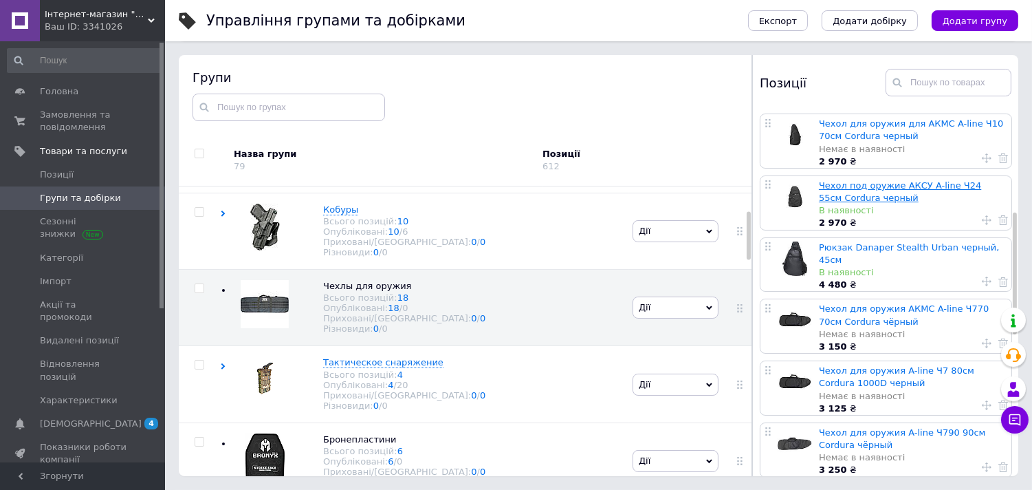
click at [857, 180] on link "Чехол под оружие АКСУ A-line Ч24 55см Cordura черный" at bounding box center [900, 191] width 162 height 23
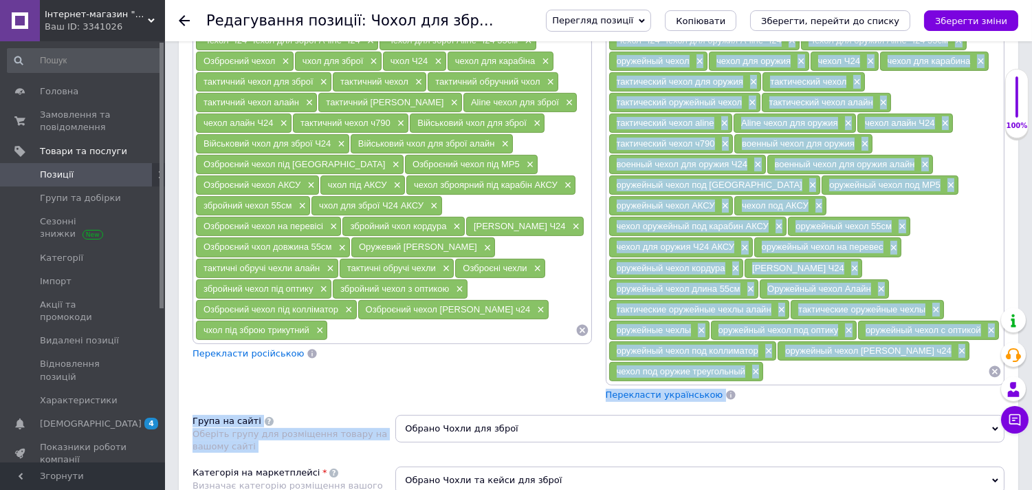
scroll to position [951, 0]
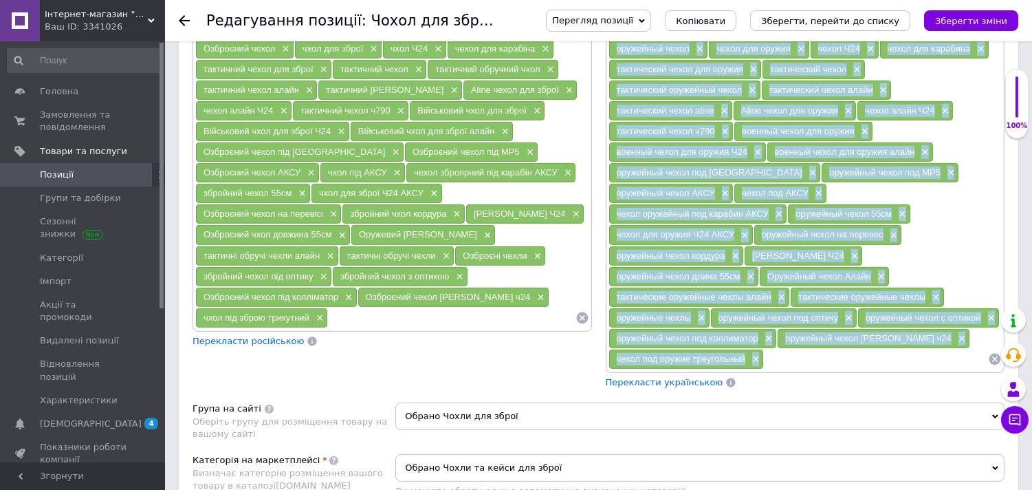
drag, startPoint x: 615, startPoint y: 184, endPoint x: 766, endPoint y: 417, distance: 278.1
click at [766, 369] on div "Чехол Ч24 Чехол для оружия A-line Ч24 × Чехол для оружия Aline Ч24 55см × оруже…" at bounding box center [805, 193] width 394 height 351
click at [582, 323] on icon at bounding box center [582, 317] width 12 height 12
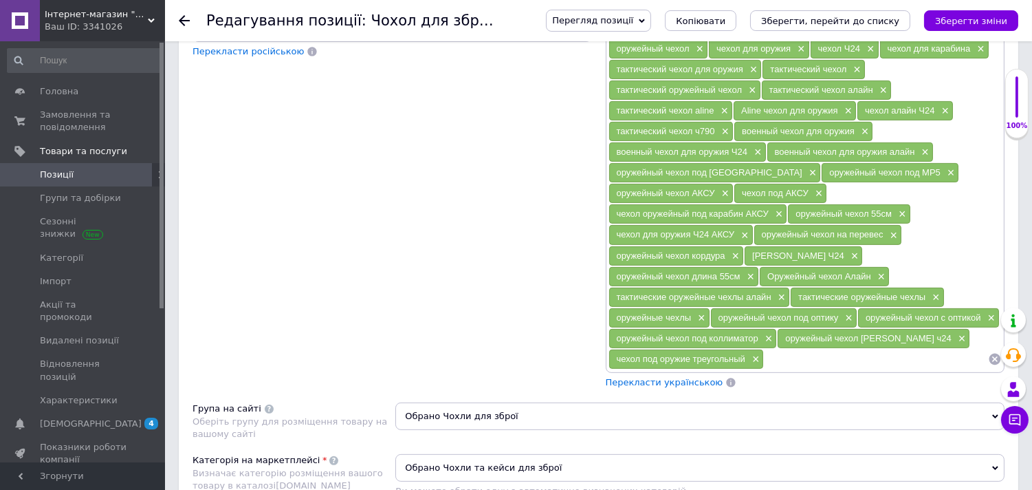
click at [275, 39] on input at bounding box center [392, 28] width 394 height 21
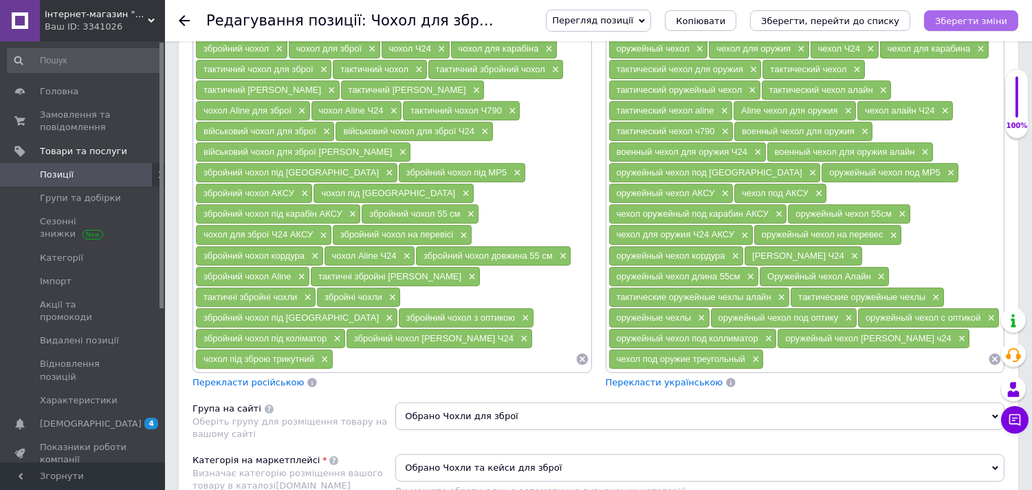
click at [954, 18] on icon "Зберегти зміни" at bounding box center [971, 21] width 72 height 10
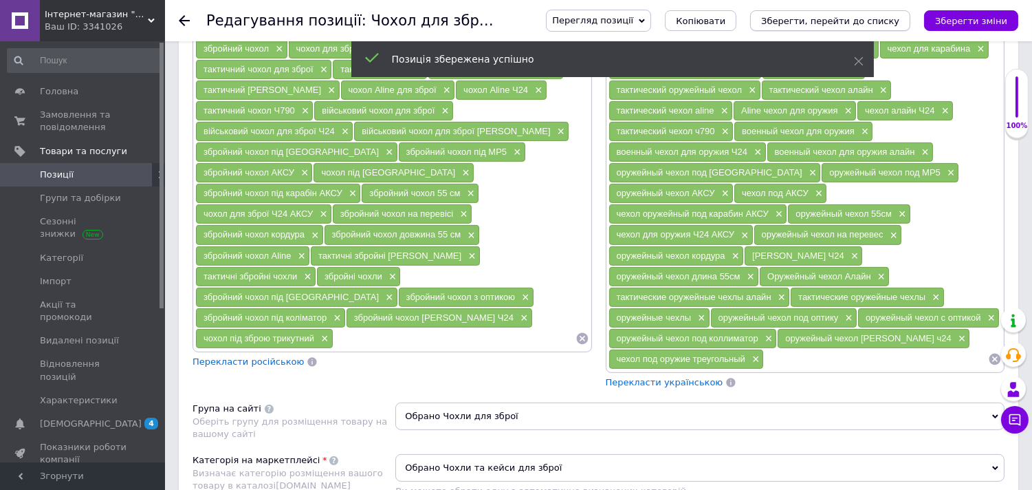
click at [877, 19] on icon "Зберегти, перейти до списку" at bounding box center [830, 21] width 138 height 10
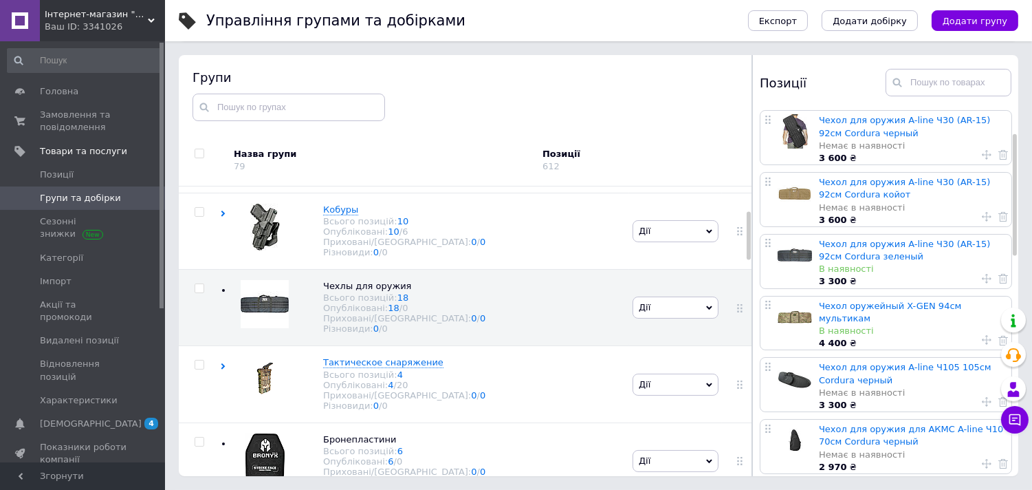
scroll to position [153, 0]
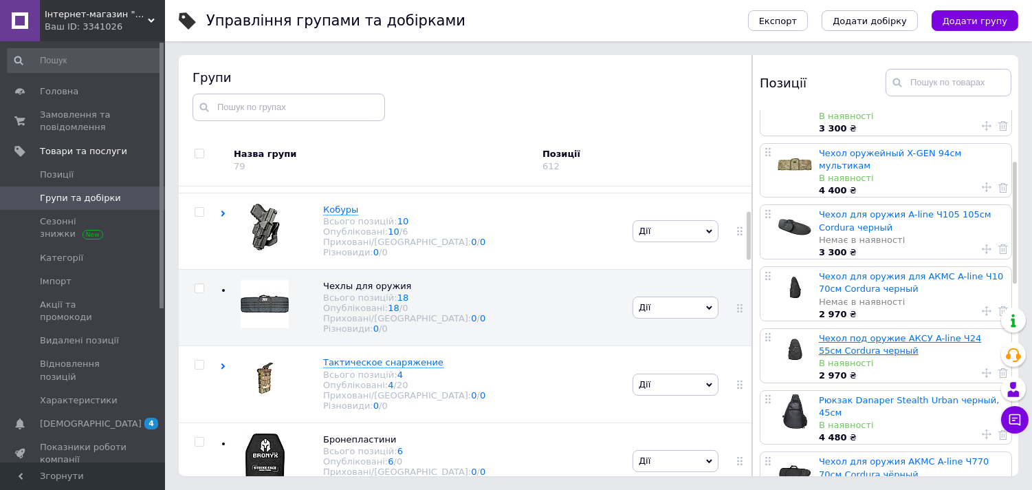
click at [847, 334] on link "Чехол под оружие АКСУ A-line Ч24 55см Cordura черный" at bounding box center [900, 344] width 162 height 23
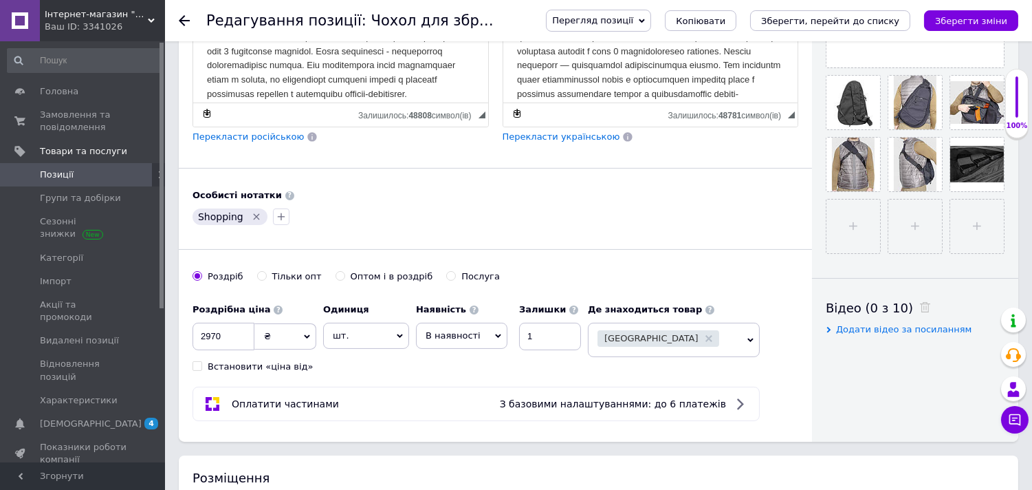
scroll to position [458, 0]
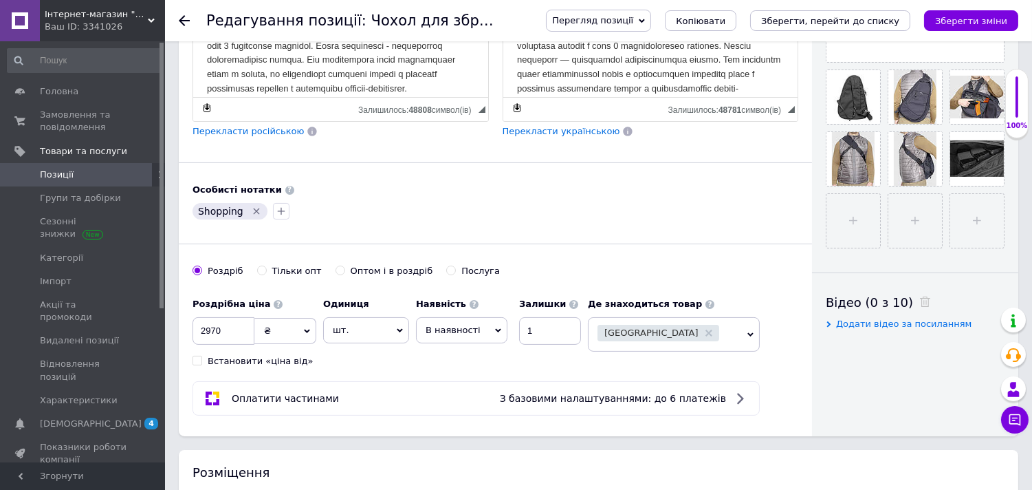
click at [472, 335] on span "В наявності" at bounding box center [453, 330] width 55 height 10
click at [454, 380] on li "Немає в наявності" at bounding box center [462, 365] width 90 height 32
click at [560, 344] on input "1" at bounding box center [576, 331] width 62 height 28
click at [846, 14] on button "Зберегти, перейти до списку" at bounding box center [830, 20] width 160 height 21
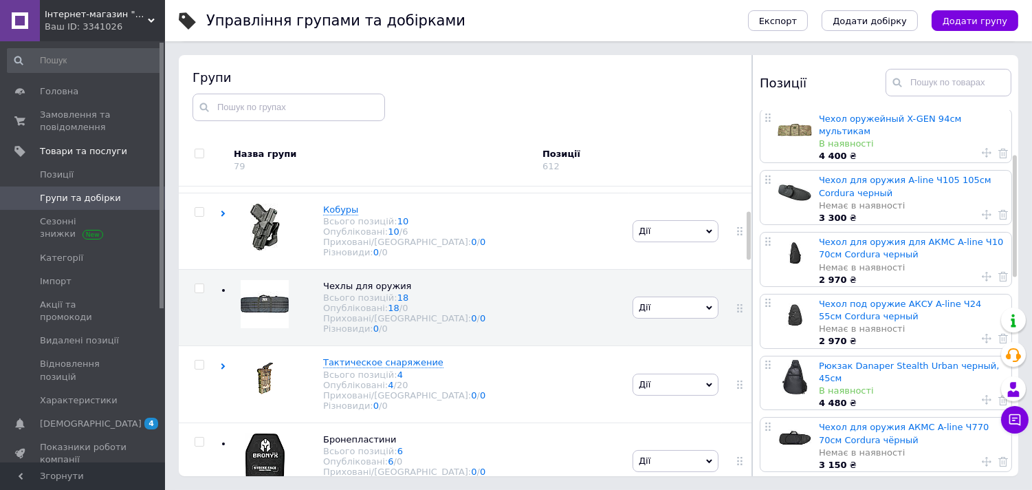
scroll to position [229, 0]
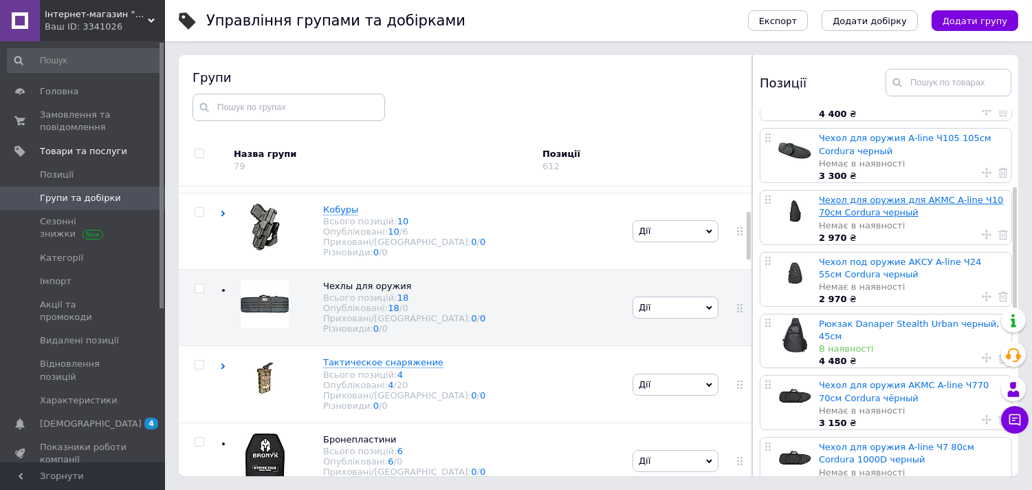
click at [861, 204] on link "Чехол для оружия для АКМС A-line Ч10 70см Cordura черный" at bounding box center [911, 206] width 184 height 23
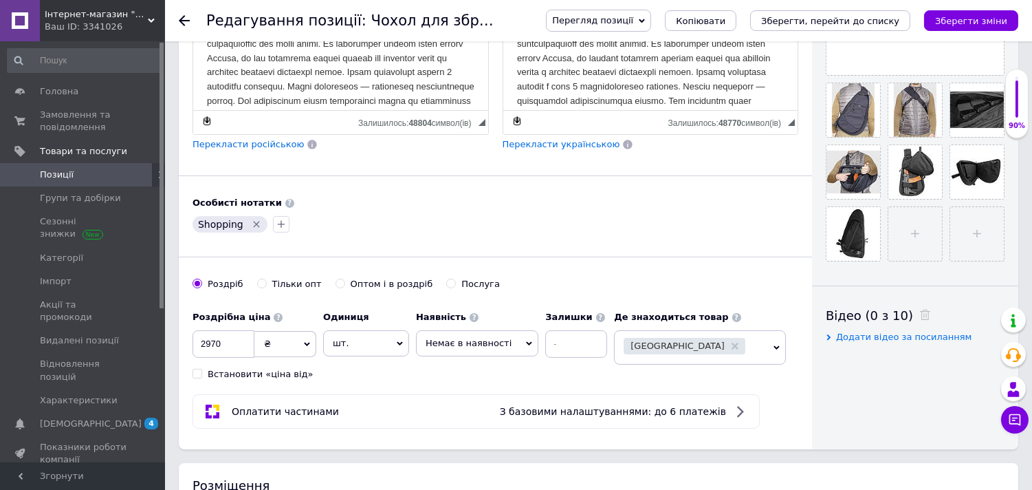
scroll to position [382, 0]
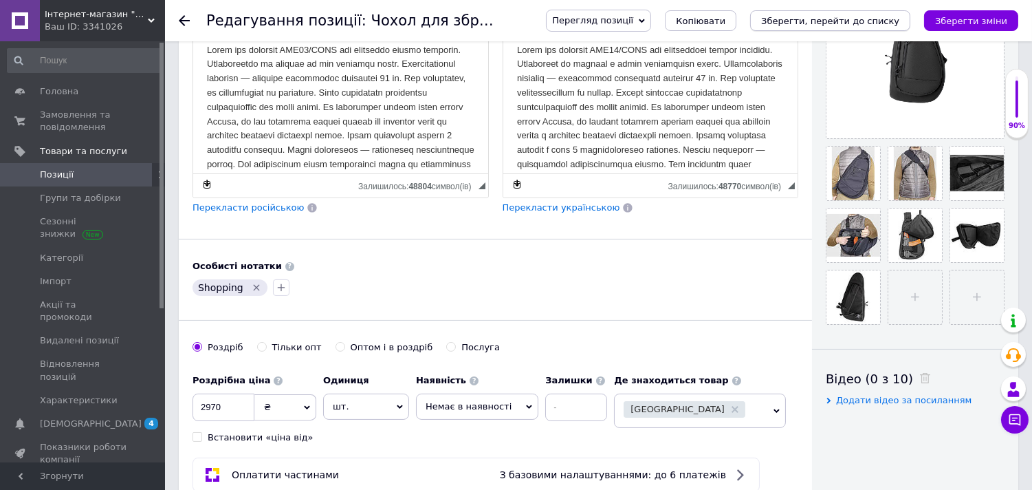
click at [853, 21] on icon "Зберегти, перейти до списку" at bounding box center [830, 21] width 138 height 10
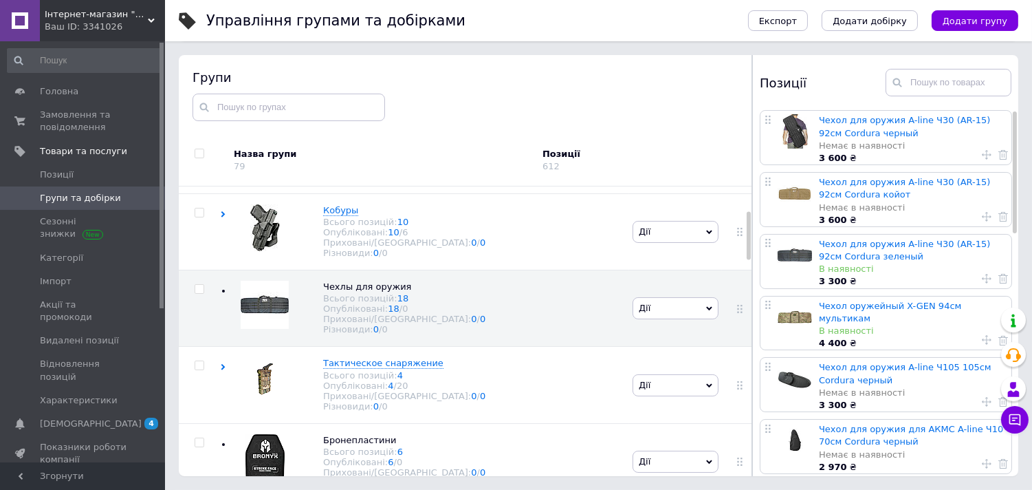
scroll to position [145, 0]
click at [475, 122] on div "Групи Назва групи 79 Позиції 612 Коренева група Всього позицій: 20 Опубліковані…" at bounding box center [465, 265] width 573 height 421
